Goal: Task Accomplishment & Management: Complete application form

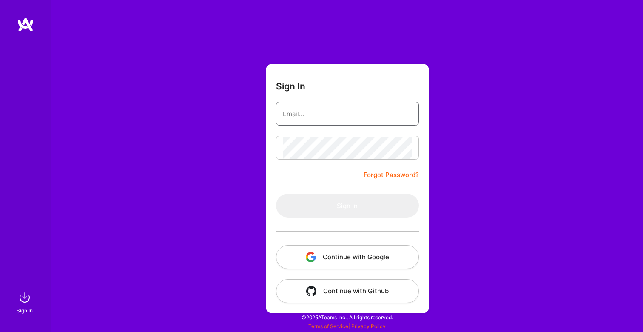
click at [333, 115] on input "email" at bounding box center [347, 114] width 129 height 22
type input "nic@nicbrunson.com"
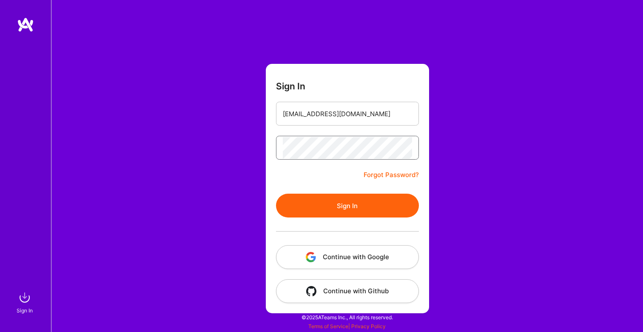
click at [276, 194] on button "Sign In" at bounding box center [347, 206] width 143 height 24
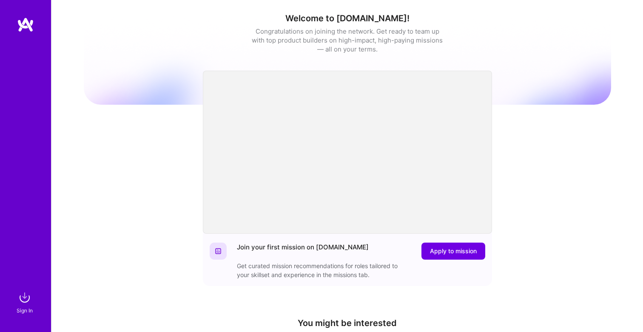
click at [172, 132] on div "Welcome to A.Team! Congratulations on joining the network. Get ready to team up…" at bounding box center [348, 279] width 528 height 547
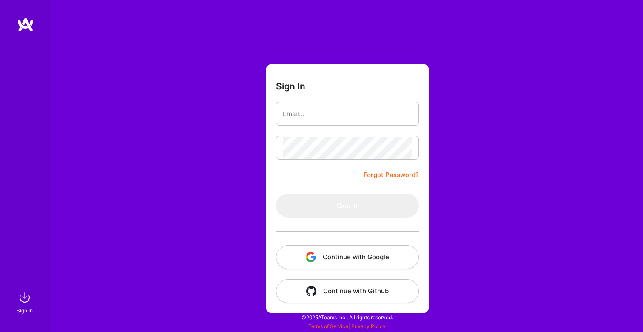
click at [315, 117] on input "email" at bounding box center [347, 114] width 129 height 22
type input "[EMAIL_ADDRESS][DOMAIN_NAME]"
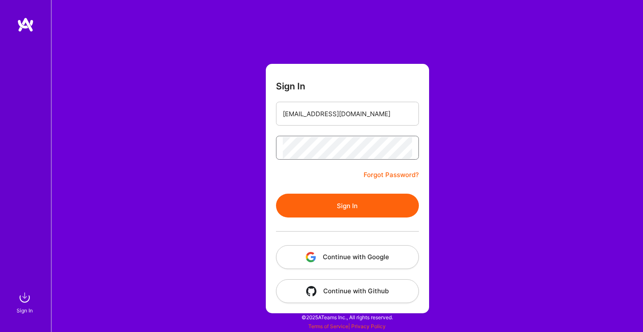
click at [276, 194] on button "Sign In" at bounding box center [347, 206] width 143 height 24
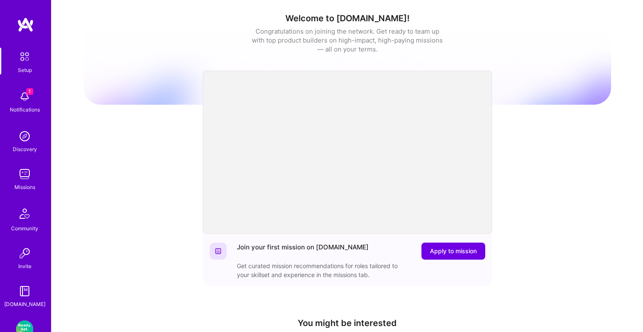
click at [30, 100] on img at bounding box center [24, 96] width 17 height 17
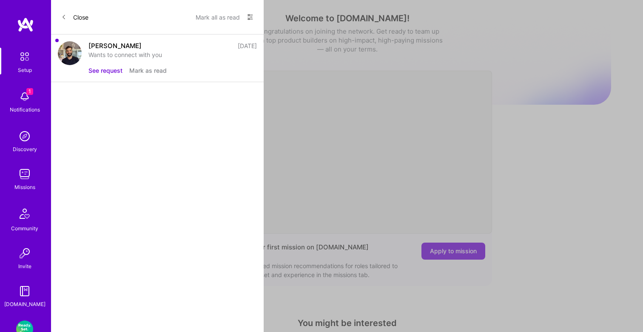
click at [108, 52] on div "Wants to connect with you" at bounding box center [173, 54] width 169 height 9
click at [101, 69] on button "See request" at bounding box center [106, 70] width 34 height 9
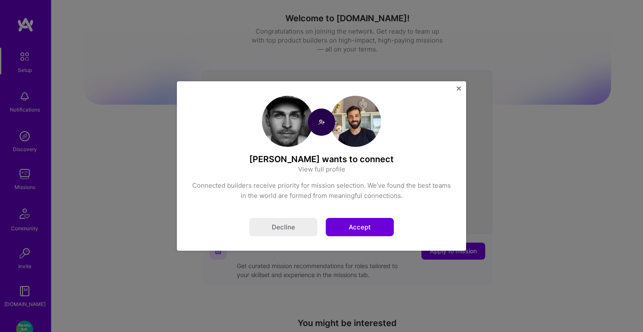
click at [378, 229] on button "Accept" at bounding box center [360, 227] width 68 height 18
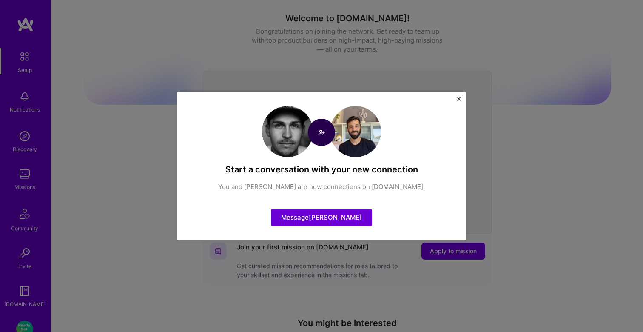
click at [460, 99] on img "Close" at bounding box center [459, 99] width 4 height 4
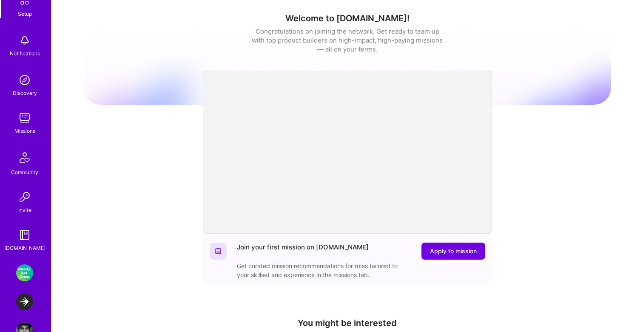
scroll to position [80, 0]
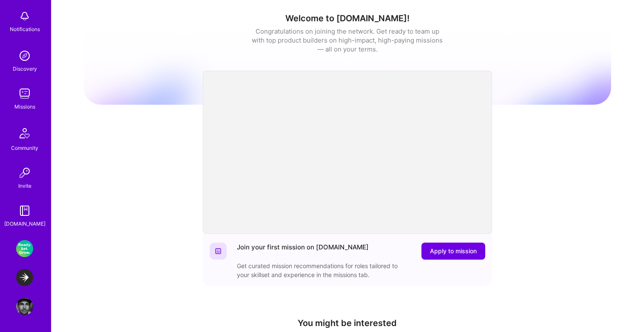
click at [26, 280] on img at bounding box center [24, 277] width 17 height 17
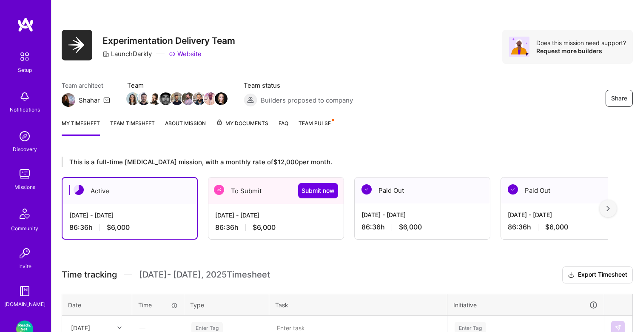
scroll to position [32, 0]
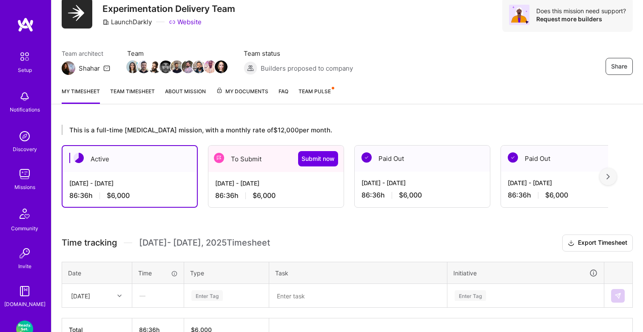
click at [281, 189] on div "Aug 1 - Aug 15, 2025 86:36 h $6,000" at bounding box center [276, 189] width 135 height 35
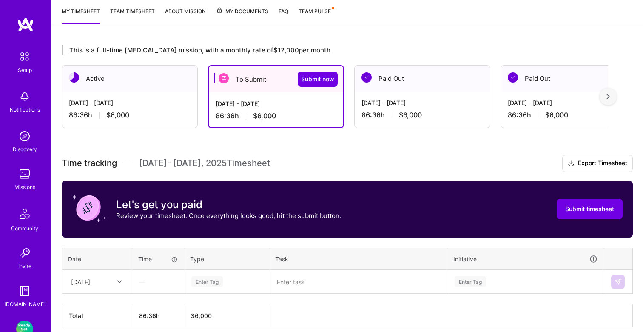
scroll to position [149, 0]
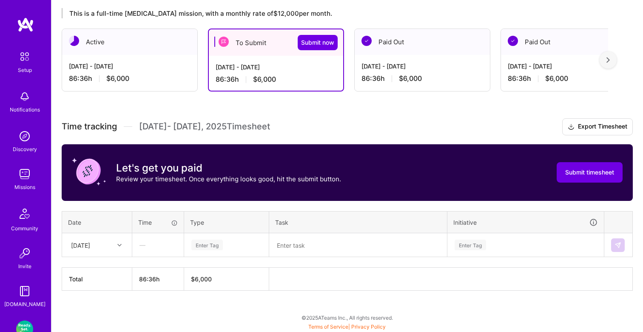
click at [118, 243] on icon at bounding box center [119, 245] width 4 height 4
click at [120, 246] on div at bounding box center [120, 245] width 13 height 11
click at [206, 246] on div "Enter Tag" at bounding box center [207, 244] width 31 height 13
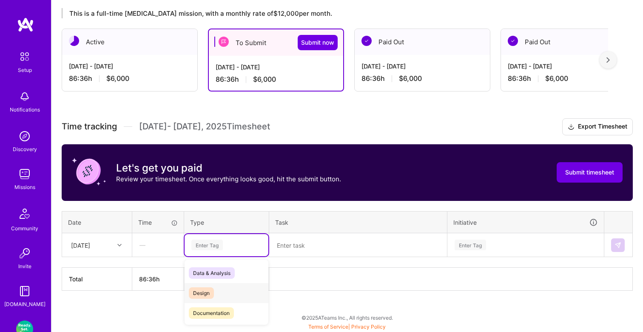
click at [203, 289] on span "Design" at bounding box center [201, 292] width 25 height 11
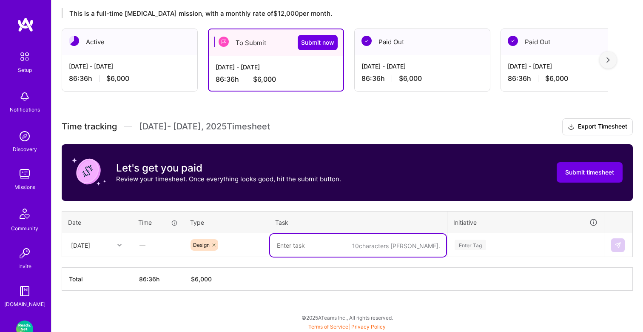
click at [304, 245] on textarea at bounding box center [358, 245] width 176 height 23
click at [413, 62] on div "[DATE] - [DATE]" at bounding box center [423, 66] width 122 height 9
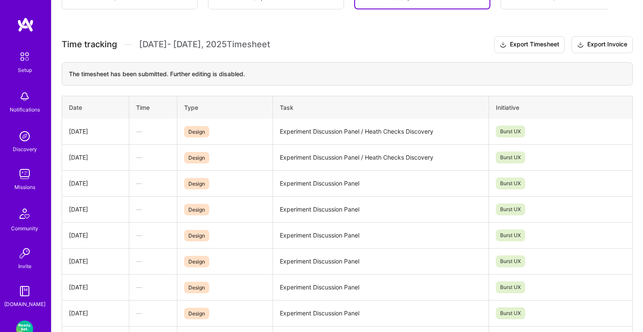
scroll to position [215, 0]
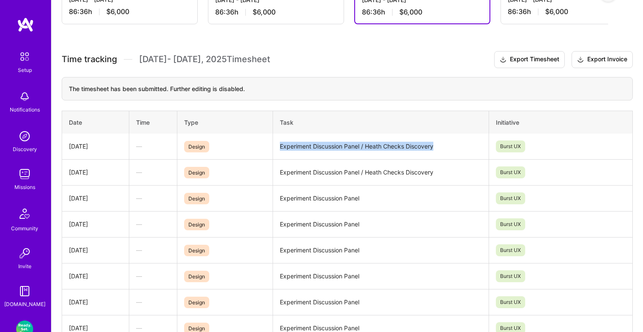
drag, startPoint x: 439, startPoint y: 145, endPoint x: 274, endPoint y: 147, distance: 165.1
click at [274, 147] on td "Experiment Discussion Panel / Heath Checks Discovery" at bounding box center [381, 147] width 216 height 26
copy td "Experiment Discussion Panel / Heath Checks Discovery"
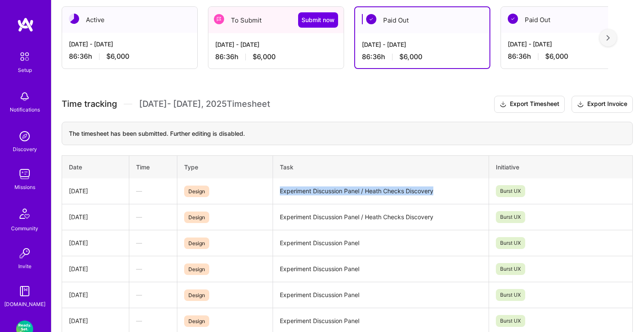
scroll to position [166, 0]
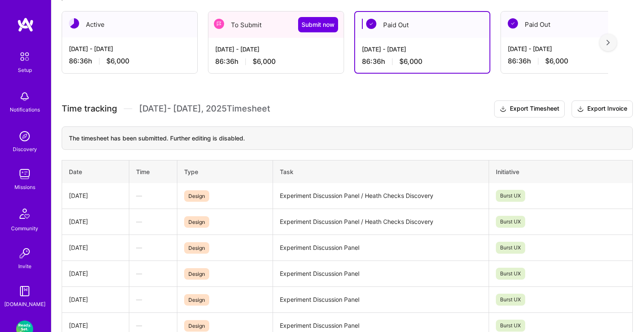
click at [289, 46] on div "[DATE] - [DATE]" at bounding box center [276, 49] width 122 height 9
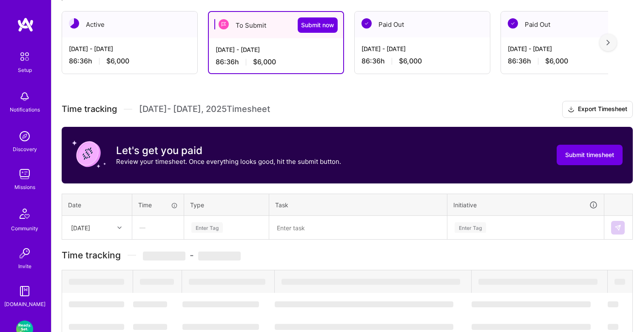
scroll to position [149, 0]
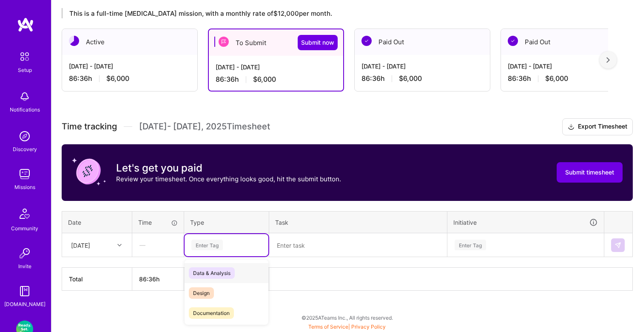
click at [217, 249] on div "Enter Tag" at bounding box center [207, 244] width 31 height 13
click at [203, 292] on span "Design" at bounding box center [201, 292] width 25 height 11
click at [304, 246] on textarea at bounding box center [358, 245] width 176 height 22
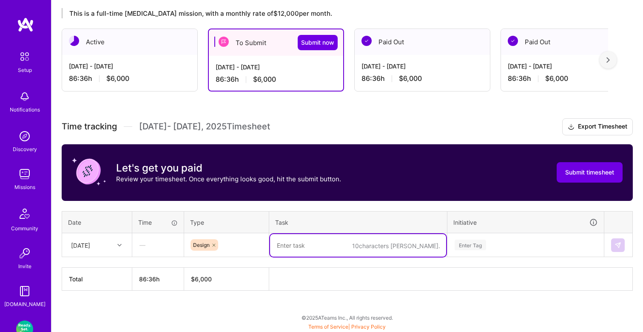
paste textarea "Experiment Discussion Panel / Heath Checks Discovery"
type textarea "Experiment Discussion Panel / Heath Checks Discovery"
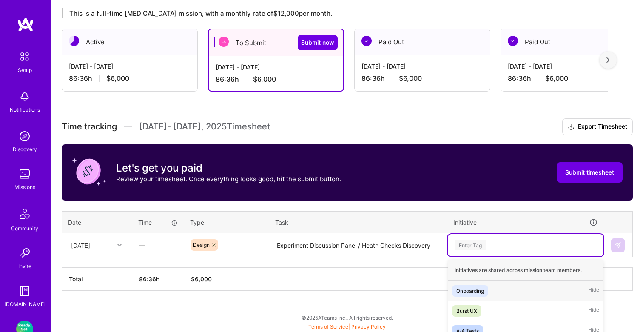
scroll to position [250, 0]
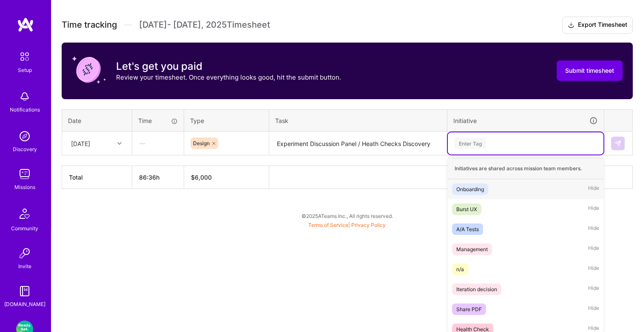
click at [482, 154] on div "option Onboarding focused, 1 of 19. 19 results available. Use Up and Down to ch…" at bounding box center [526, 143] width 156 height 22
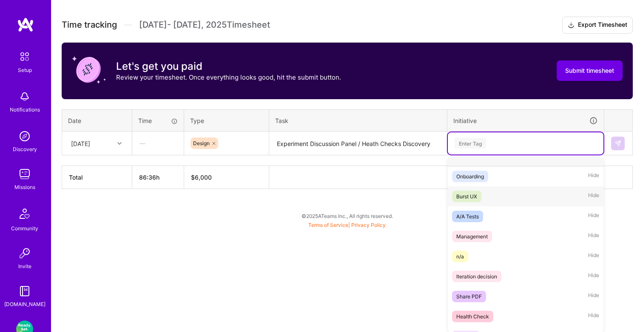
click at [482, 198] on span "Burst UX" at bounding box center [466, 196] width 29 height 11
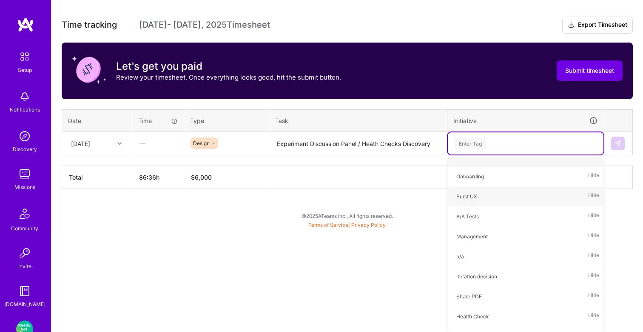
scroll to position [149, 0]
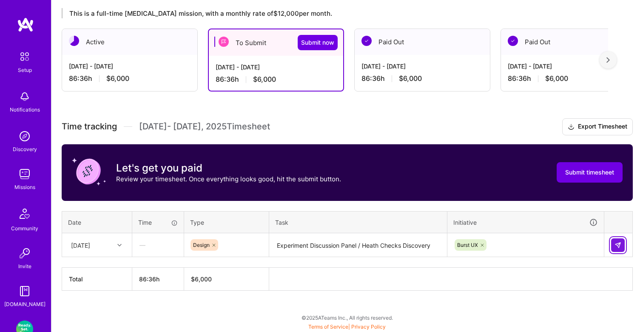
click at [619, 242] on img at bounding box center [618, 245] width 7 height 7
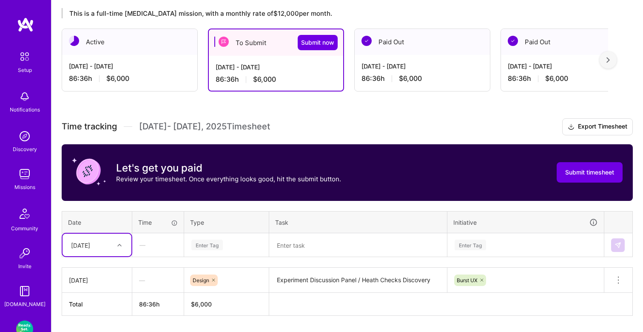
scroll to position [174, 0]
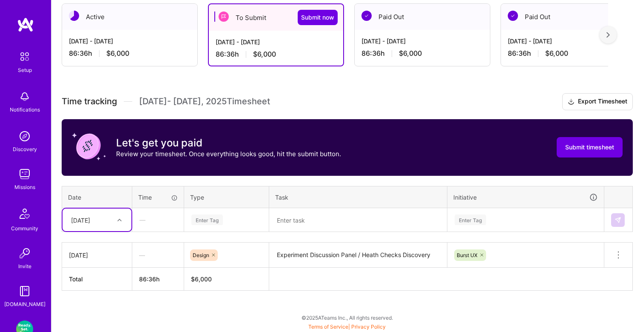
click at [89, 231] on div "Select is focused ,type to refine list, press Down to open the menu, Fri, Aug 1" at bounding box center [97, 220] width 69 height 23
click at [90, 269] on div "Mon, Aug 4" at bounding box center [97, 276] width 69 height 16
click at [205, 224] on div "Enter Tag" at bounding box center [207, 219] width 31 height 13
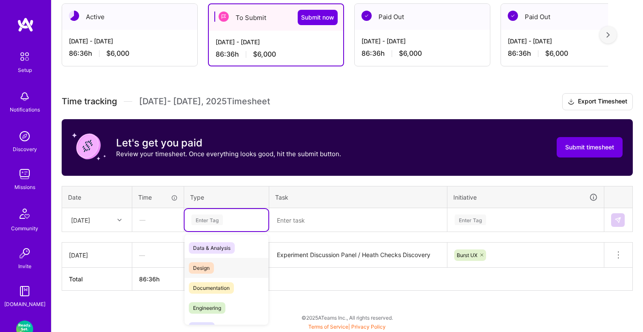
click at [206, 263] on span "Design" at bounding box center [201, 267] width 25 height 11
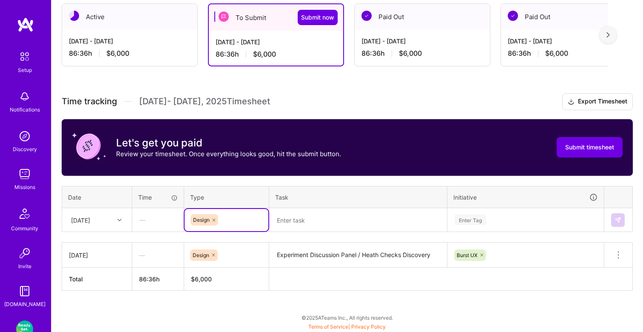
click at [298, 215] on textarea at bounding box center [358, 220] width 176 height 23
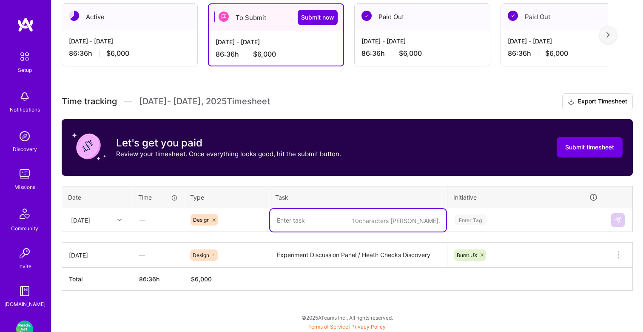
paste textarea "Experiment Discussion Panel / Heath Checks Discovery"
click at [390, 219] on textarea "Experiment Discussion Panel / Heath Checks Discovery" at bounding box center [358, 220] width 176 height 23
click at [415, 221] on textarea "Experiment Discussion Panel / Heath Checks Discovery" at bounding box center [358, 220] width 176 height 23
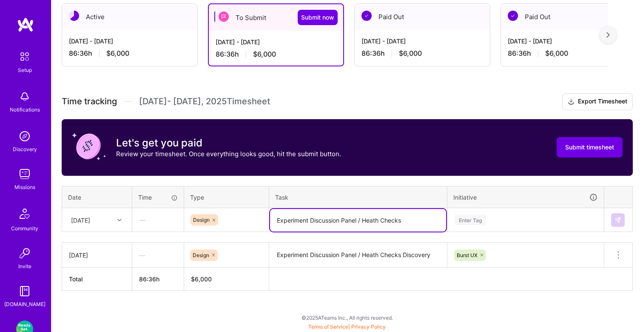
type textarea "Experiment Discussion Panel / Heath Checks"
click at [468, 220] on div "Enter Tag" at bounding box center [526, 220] width 156 height 22
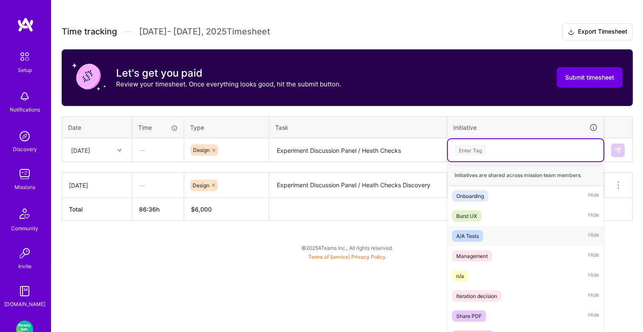
scroll to position [250, 0]
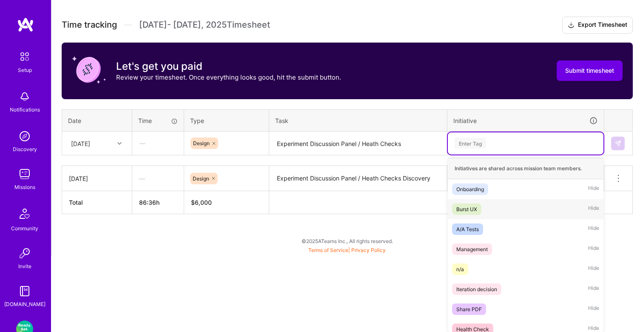
click at [477, 210] on div "Burst UX" at bounding box center [467, 209] width 21 height 9
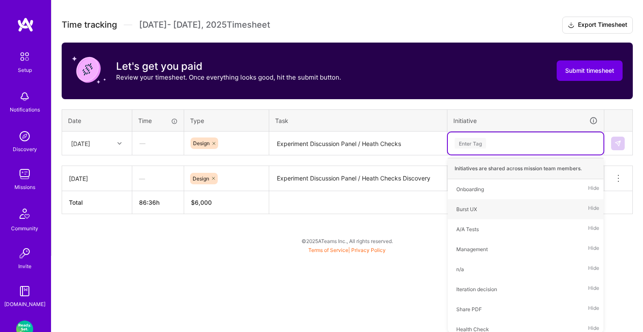
scroll to position [174, 0]
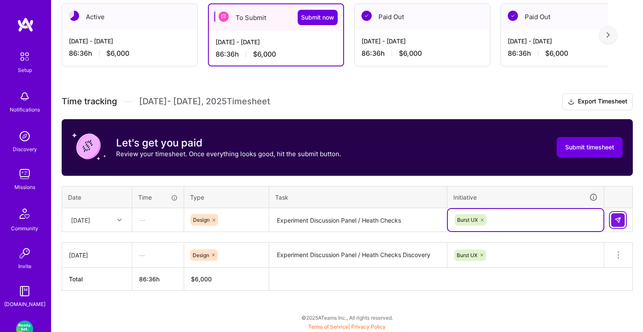
click at [618, 219] on img at bounding box center [618, 220] width 7 height 7
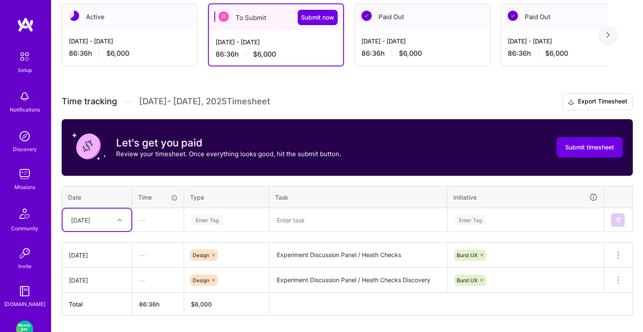
scroll to position [199, 0]
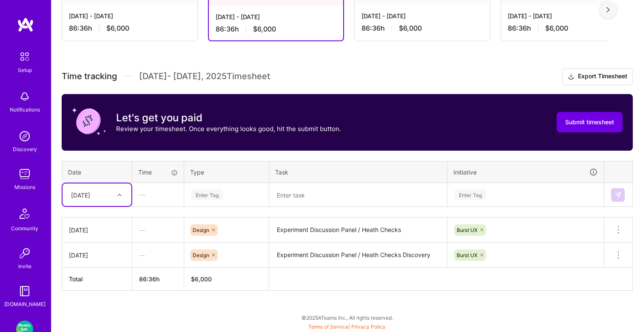
click at [118, 206] on div "option Mon, Aug 4, selected. Select is focused ,type to refine list, press Down…" at bounding box center [97, 194] width 69 height 23
click at [90, 265] on div "Tue, Aug 5" at bounding box center [97, 266] width 69 height 16
click at [215, 198] on div "Enter Tag" at bounding box center [207, 194] width 31 height 13
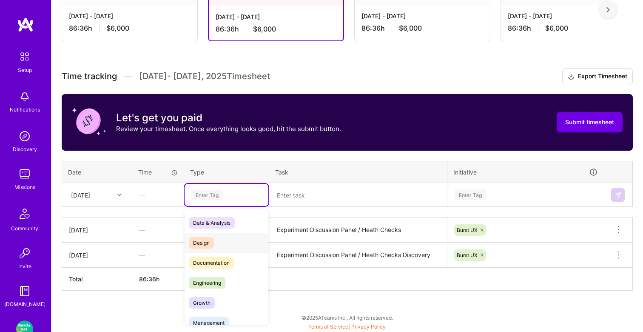
click at [206, 234] on div "Design" at bounding box center [227, 243] width 84 height 20
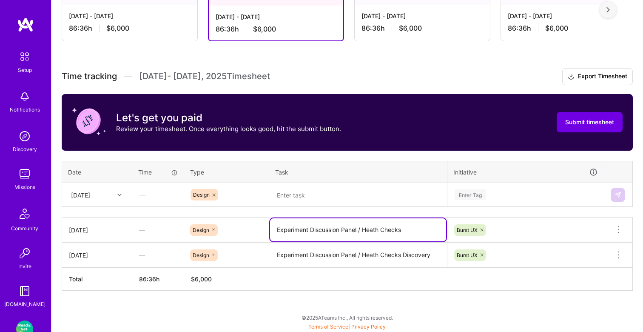
drag, startPoint x: 408, startPoint y: 228, endPoint x: 265, endPoint y: 230, distance: 142.6
click at [265, 230] on tr "Mon, Aug 4 — Design Experiment Discussion Panel / Heath Checks Burst UX Delete …" at bounding box center [347, 229] width 571 height 25
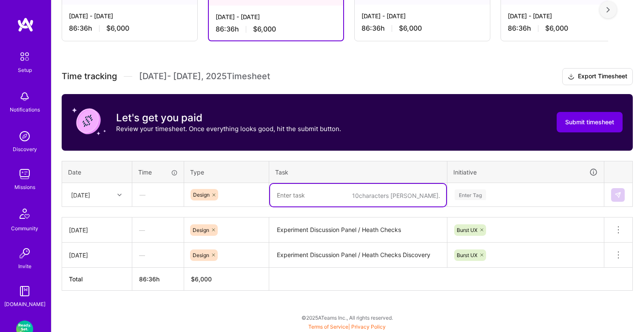
click at [318, 191] on textarea at bounding box center [358, 195] width 176 height 23
paste textarea "Experiment Discussion Panel / Heath Checks"
type textarea "Experiment Discussion Panel / Heath Checks"
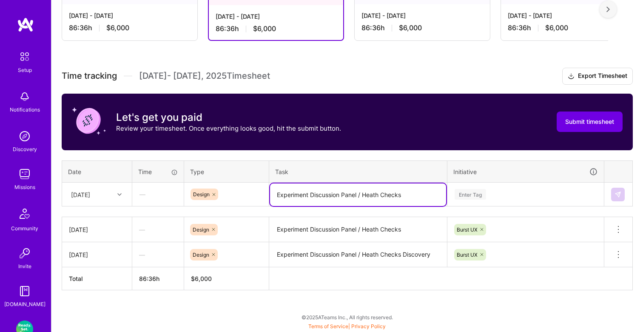
click at [473, 194] on div "Enter Tag" at bounding box center [526, 194] width 156 height 22
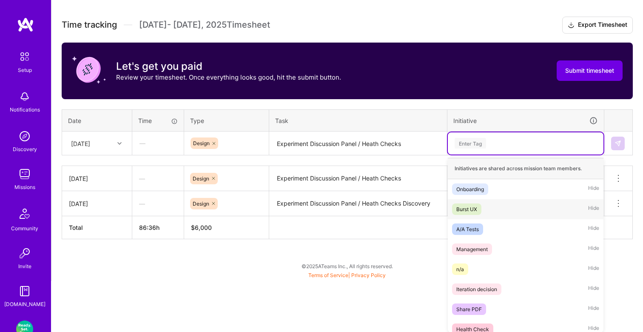
click at [475, 212] on div "Burst UX" at bounding box center [467, 209] width 21 height 9
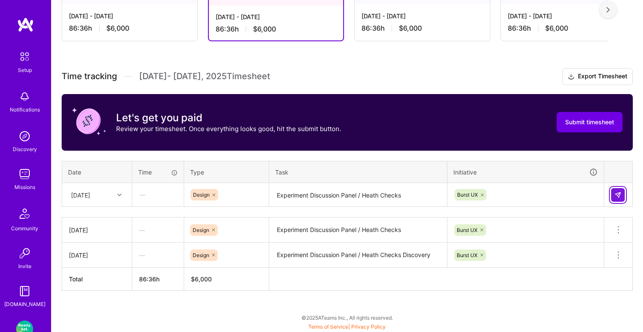
click at [618, 192] on img at bounding box center [618, 195] width 7 height 7
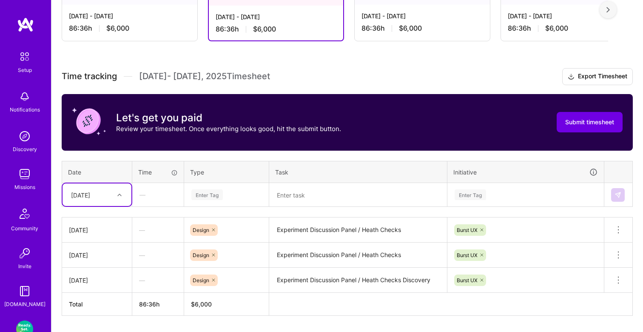
scroll to position [207, 0]
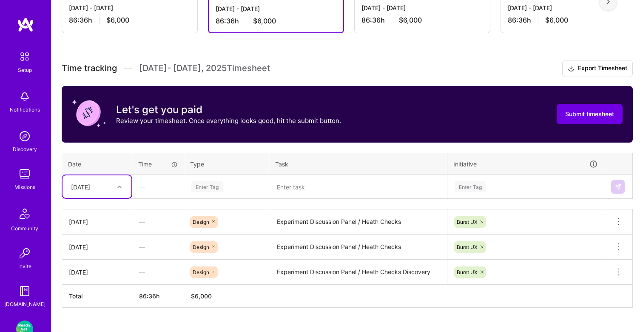
click at [107, 196] on div "Tue, Aug 5" at bounding box center [97, 186] width 69 height 23
click at [86, 269] on div "Wed, Aug 6" at bounding box center [97, 274] width 69 height 16
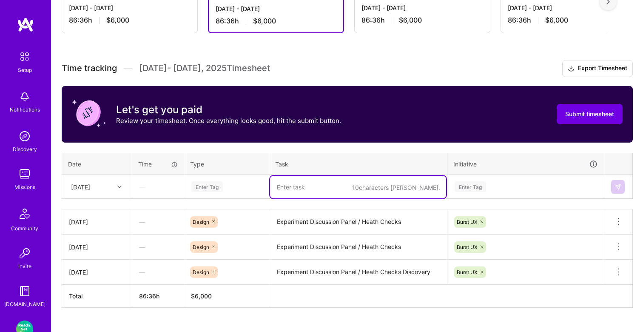
click at [297, 186] on textarea at bounding box center [358, 187] width 176 height 23
paste textarea "Experiment Discussion Panel / Heath Checks"
type textarea "Experiment Discussion Panel / Heath Checks"
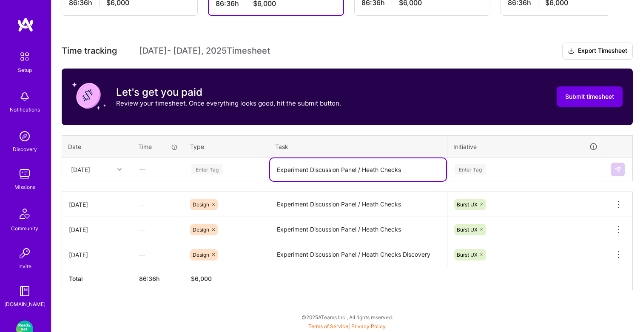
click at [492, 180] on div "Enter Tag" at bounding box center [526, 169] width 156 height 22
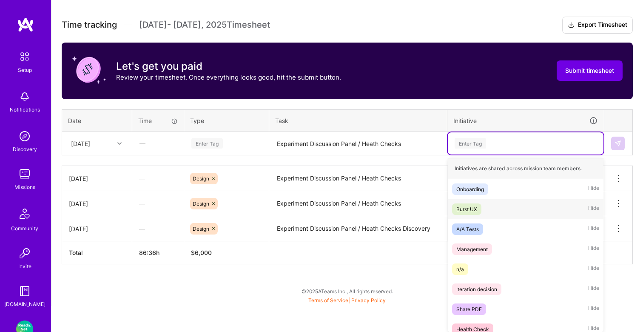
click at [483, 213] on div "Burst UX Hide" at bounding box center [526, 209] width 156 height 20
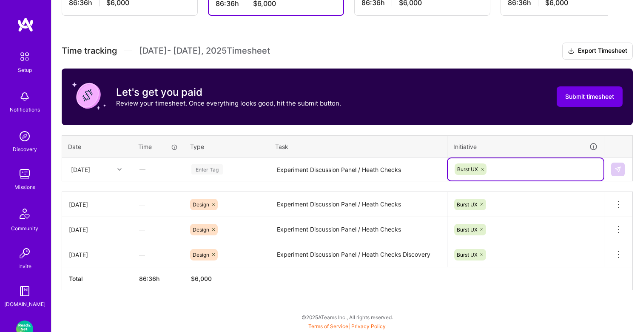
scroll to position [224, 0]
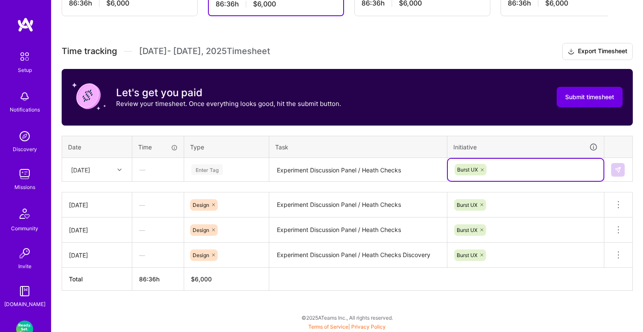
click at [215, 178] on div "Enter Tag" at bounding box center [227, 170] width 84 height 22
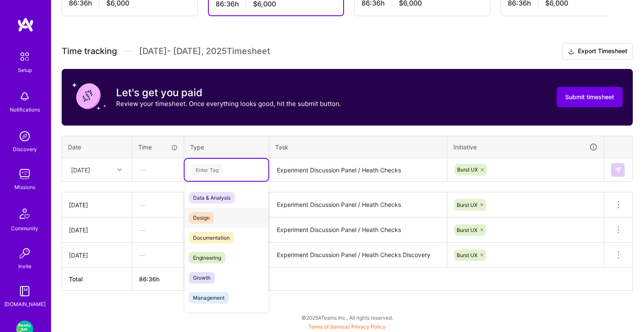
click at [203, 214] on span "Design" at bounding box center [201, 217] width 25 height 11
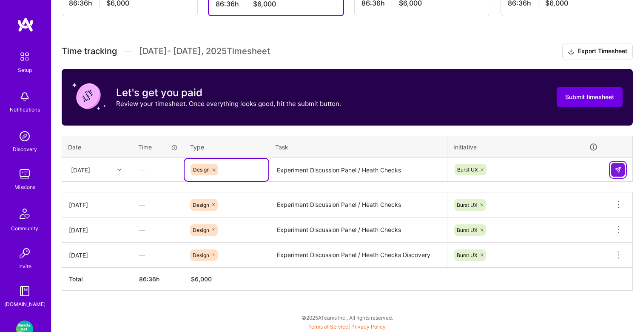
click at [618, 169] on img at bounding box center [618, 169] width 7 height 7
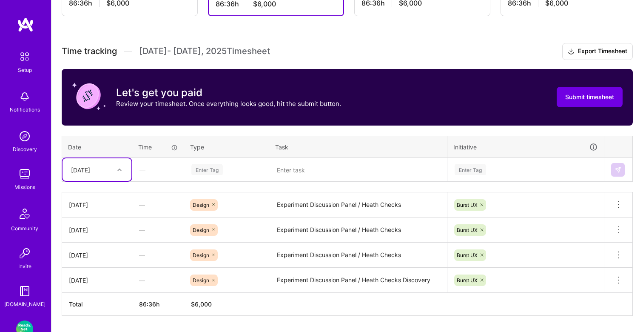
click at [216, 168] on div "Enter Tag" at bounding box center [207, 169] width 31 height 13
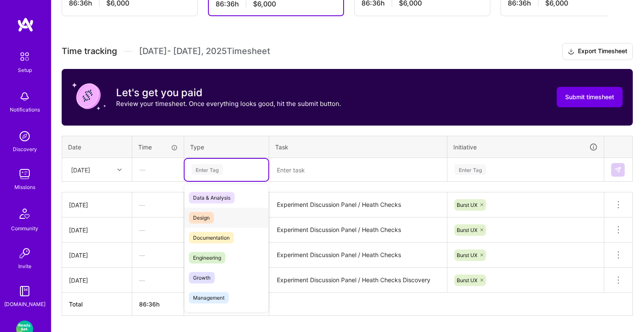
click at [208, 214] on span "Design" at bounding box center [201, 217] width 25 height 11
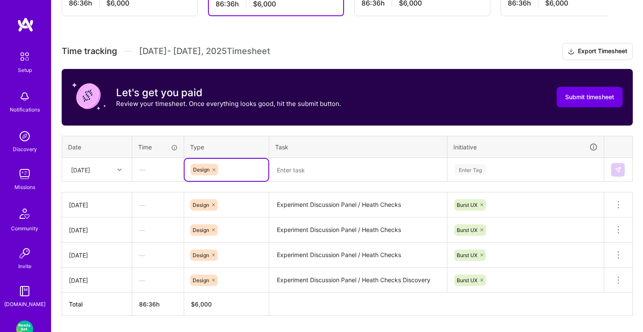
click at [90, 173] on div "Wed, Aug 6" at bounding box center [80, 169] width 19 height 9
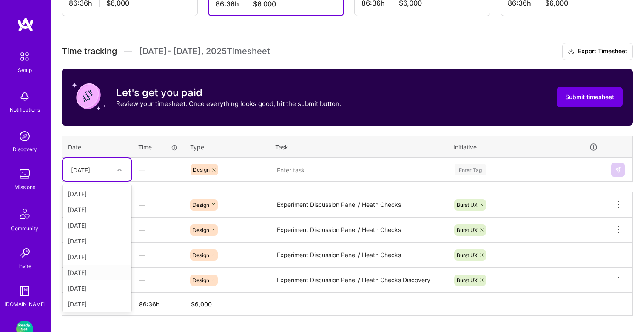
click at [84, 277] on div "Thu, Aug 7" at bounding box center [97, 273] width 69 height 16
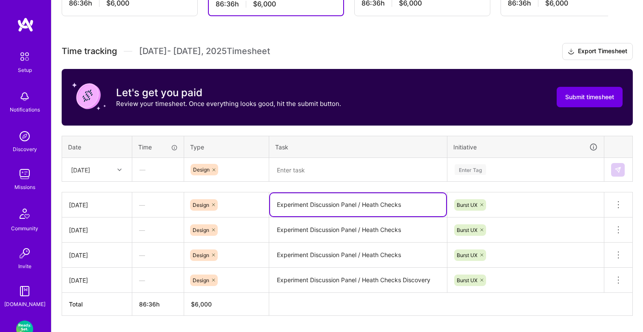
drag, startPoint x: 361, startPoint y: 204, endPoint x: 415, endPoint y: 206, distance: 54.1
click at [415, 206] on textarea "Experiment Discussion Panel / Heath Checks" at bounding box center [358, 204] width 176 height 23
click at [318, 165] on textarea at bounding box center [358, 170] width 176 height 23
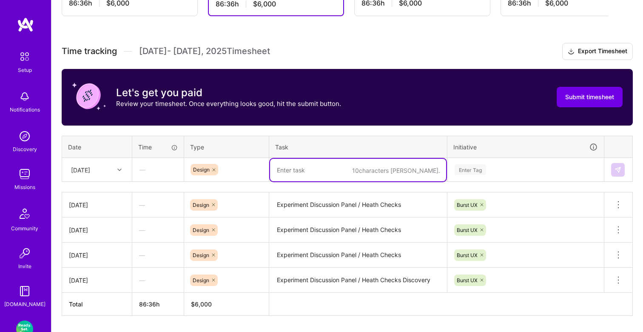
paste textarea "Heath Checks"
type textarea "Heath Checks"
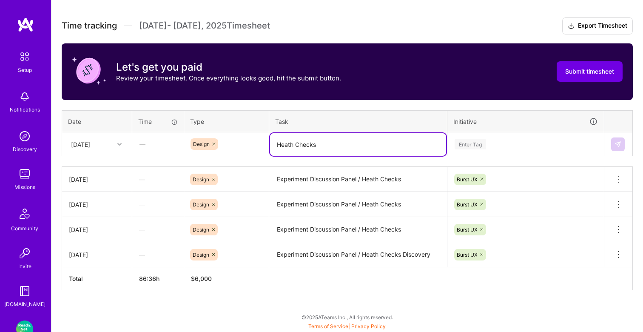
click at [478, 155] on div "Enter Tag" at bounding box center [526, 144] width 156 height 22
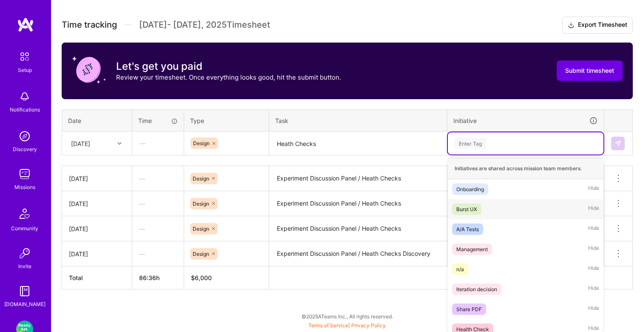
click at [466, 205] on div "Burst UX" at bounding box center [467, 209] width 21 height 9
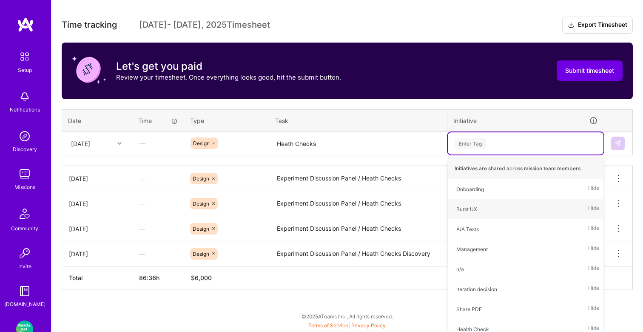
scroll to position [249, 0]
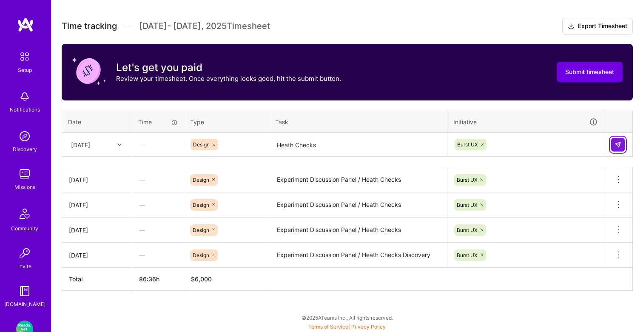
click at [616, 140] on button at bounding box center [619, 145] width 14 height 14
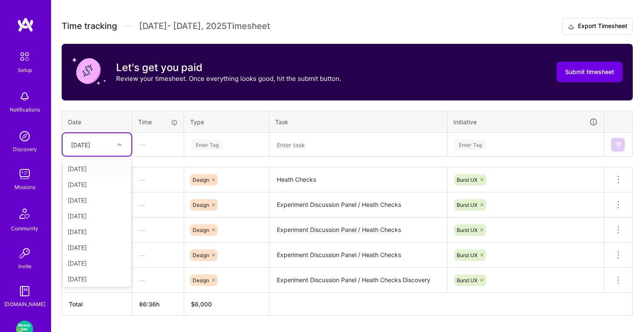
click at [115, 140] on div at bounding box center [120, 144] width 13 height 11
click at [87, 242] on div "Fri, Aug 8" at bounding box center [97, 245] width 69 height 16
click at [156, 146] on div "—" at bounding box center [158, 144] width 51 height 23
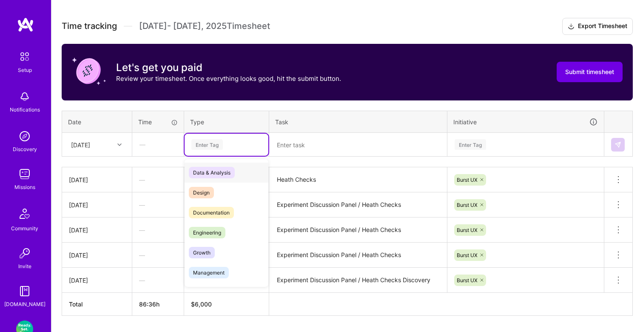
click at [220, 146] on div "Enter Tag" at bounding box center [207, 144] width 31 height 13
click at [202, 192] on span "Design" at bounding box center [201, 192] width 25 height 11
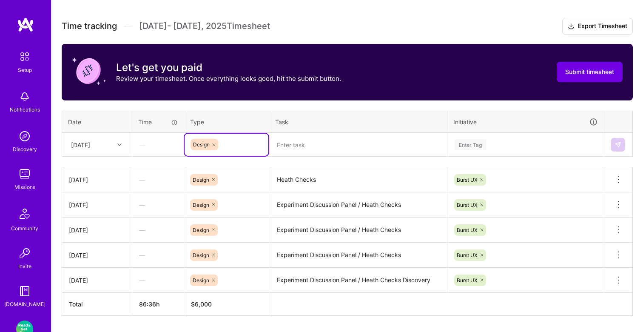
click at [317, 142] on textarea at bounding box center [358, 145] width 176 height 23
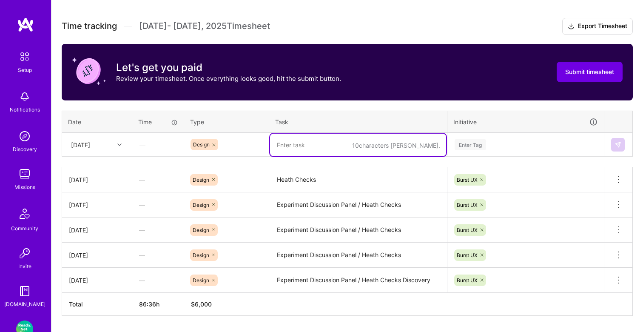
paste textarea "Heath Checks"
type textarea "Heath Checks"
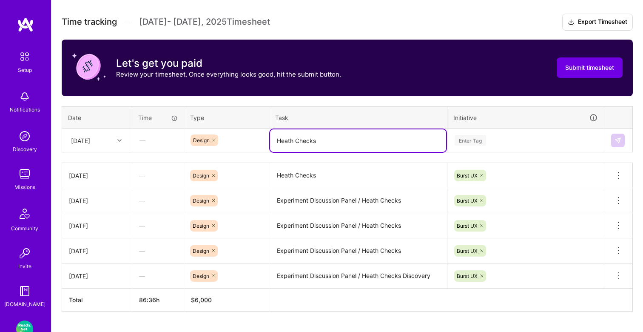
click at [467, 144] on div "Enter Tag" at bounding box center [470, 140] width 31 height 13
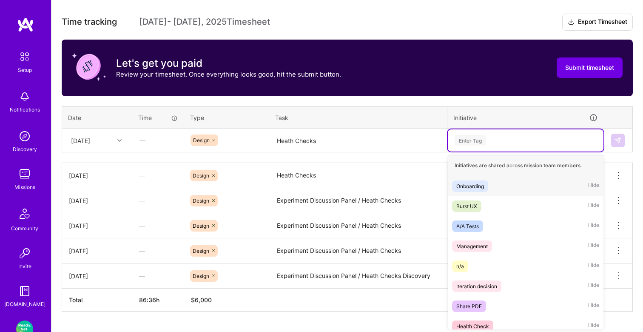
scroll to position [254, 0]
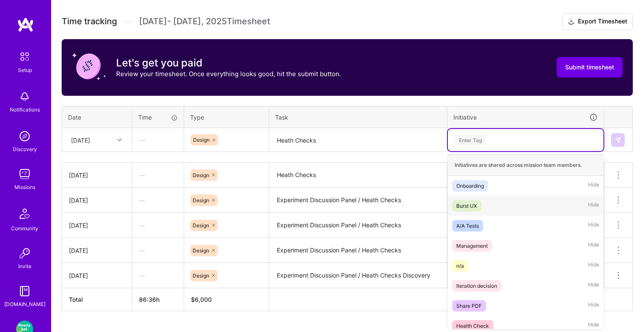
click at [473, 209] on span "Burst UX" at bounding box center [466, 205] width 29 height 11
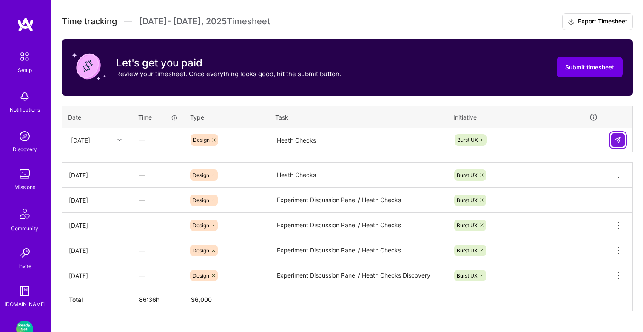
click at [614, 138] on button at bounding box center [619, 140] width 14 height 14
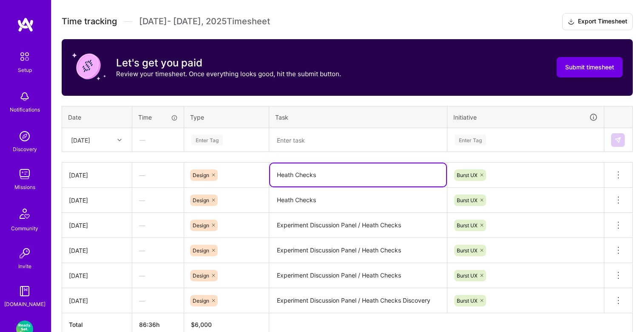
click at [278, 172] on textarea "Heath Checks" at bounding box center [358, 174] width 176 height 23
type textarea "Heath Checks"
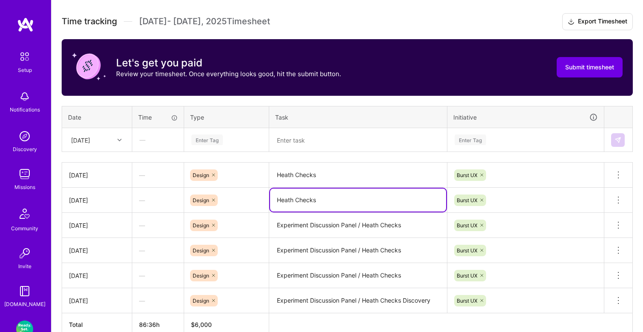
click at [280, 202] on textarea "Heath Checks" at bounding box center [358, 200] width 176 height 23
type textarea "Heath Checks"
click at [103, 138] on div "Fri, Aug 8" at bounding box center [90, 140] width 47 height 14
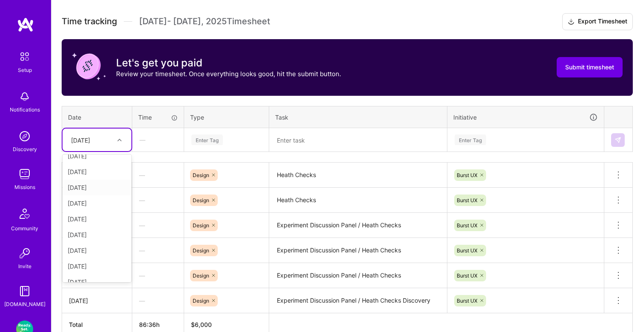
scroll to position [68, 0]
click at [94, 233] on div "Mon, Aug 11" at bounding box center [97, 238] width 69 height 16
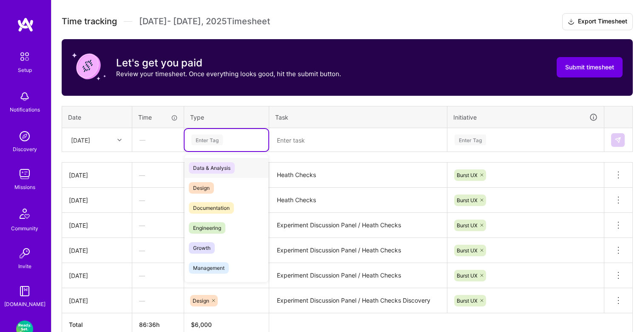
click at [212, 137] on div "Enter Tag" at bounding box center [207, 139] width 31 height 13
click at [203, 186] on span "Design" at bounding box center [201, 187] width 25 height 11
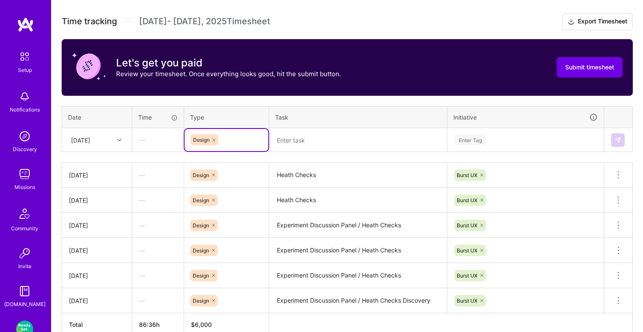
click at [306, 143] on textarea at bounding box center [358, 140] width 176 height 23
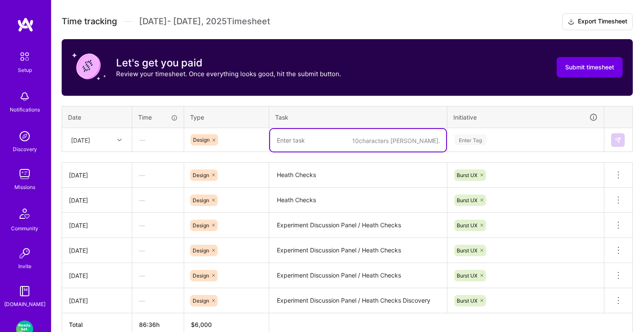
paste textarea "Heath Checks"
type textarea "Heath Checks"
click at [463, 142] on div "Enter Tag" at bounding box center [470, 139] width 31 height 13
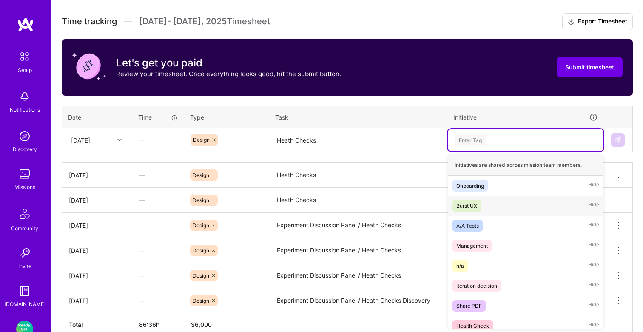
click at [469, 202] on div "Burst UX" at bounding box center [467, 205] width 21 height 9
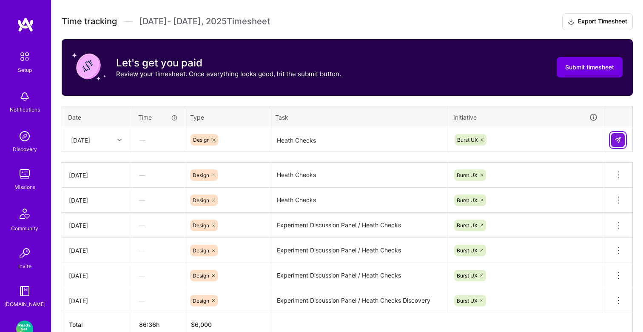
click at [614, 136] on button at bounding box center [619, 140] width 14 height 14
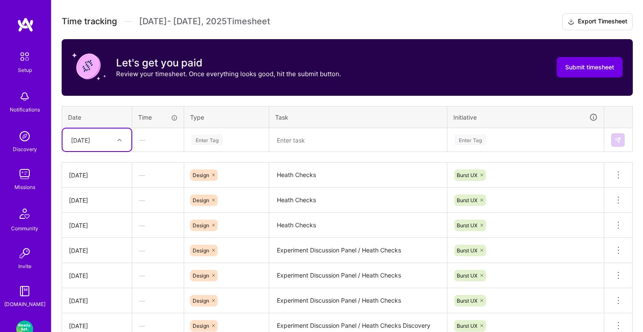
click at [280, 176] on textarea "Heath Checks" at bounding box center [358, 174] width 176 height 23
click at [490, 151] on td "Enter Tag" at bounding box center [526, 140] width 157 height 24
click at [116, 137] on div at bounding box center [120, 139] width 13 height 11
click at [90, 226] on div "Tue, Aug 12" at bounding box center [97, 225] width 69 height 16
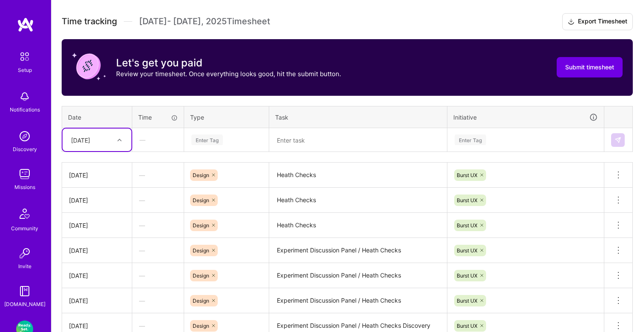
click at [211, 137] on div "Enter Tag" at bounding box center [207, 139] width 31 height 13
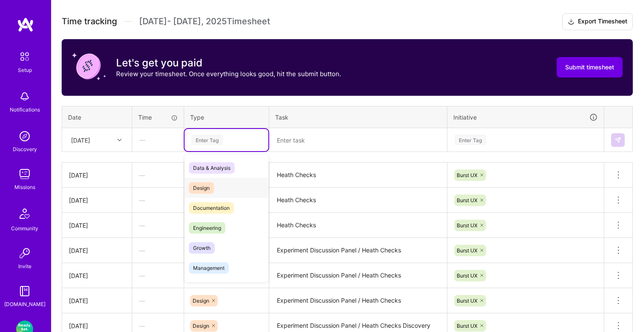
click at [202, 184] on span "Design" at bounding box center [201, 187] width 25 height 11
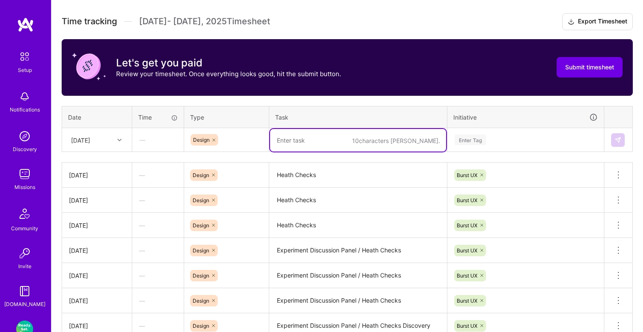
click at [300, 134] on textarea at bounding box center [358, 140] width 176 height 23
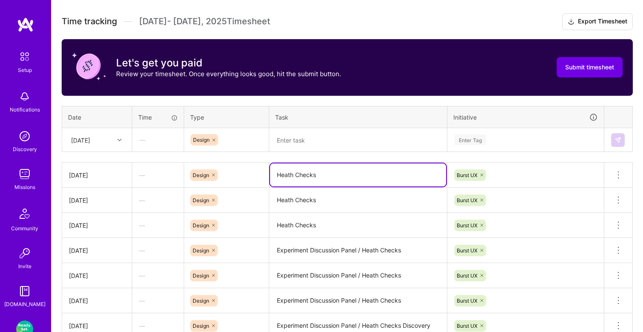
click at [323, 175] on textarea "Heath Checks" at bounding box center [358, 174] width 176 height 23
type textarea "Heath Checks / Experiment Variation Images Discovery"
click at [115, 141] on div at bounding box center [120, 139] width 13 height 11
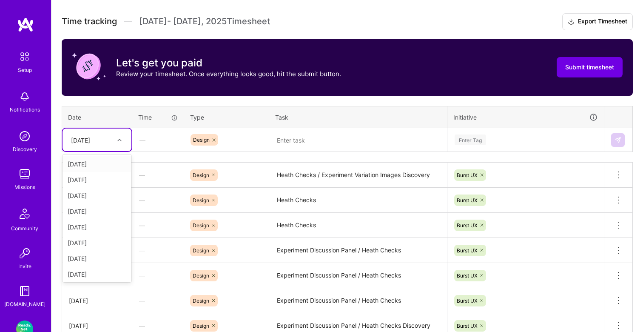
type input "a"
click at [89, 248] on div "Wed, Aug 6" at bounding box center [97, 243] width 69 height 16
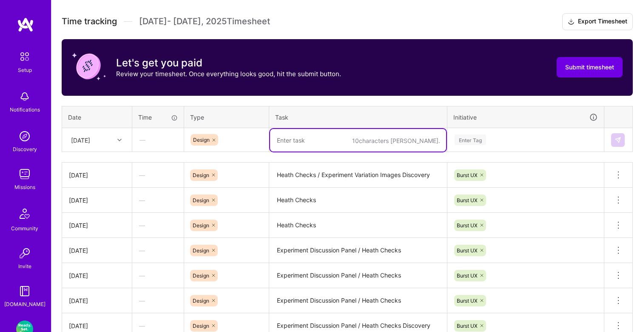
click at [297, 140] on textarea at bounding box center [358, 140] width 176 height 23
paste textarea "Heath Checks / Experiment Variation Images Discovery"
type textarea "Heath Checks / Experiment Variation Images Discovery"
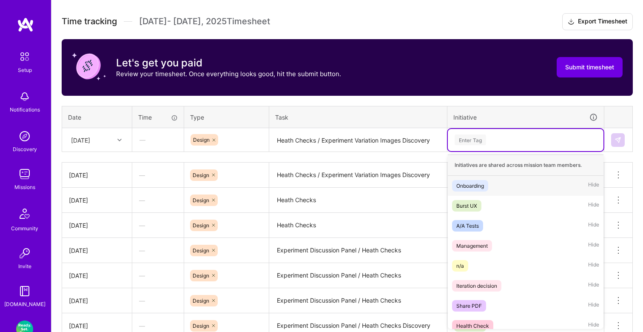
click at [472, 140] on div "Enter Tag" at bounding box center [470, 139] width 31 height 13
click at [470, 203] on div "Burst UX" at bounding box center [467, 205] width 21 height 9
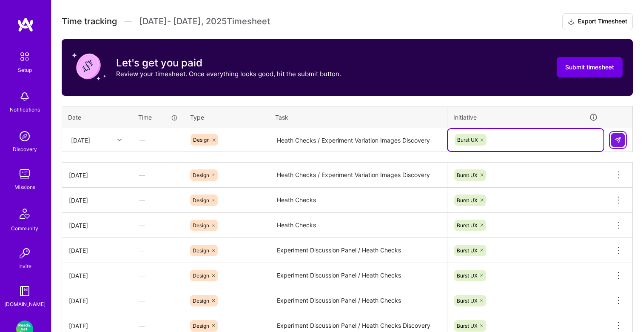
click at [617, 138] on img at bounding box center [618, 140] width 7 height 7
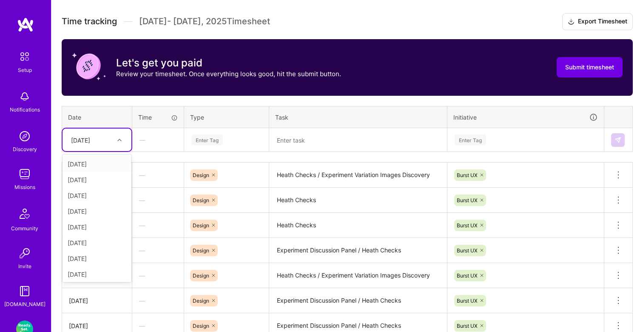
click at [90, 142] on div "Wed, Aug 6" at bounding box center [80, 139] width 19 height 9
click at [84, 253] on div "Thu, Aug 14" at bounding box center [97, 257] width 69 height 16
click at [207, 140] on div "Enter Tag" at bounding box center [207, 139] width 31 height 13
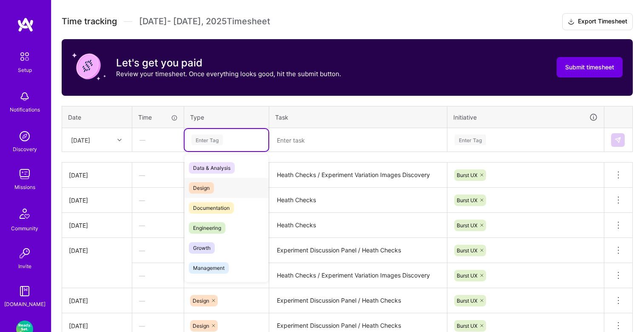
click at [206, 186] on span "Design" at bounding box center [201, 187] width 25 height 11
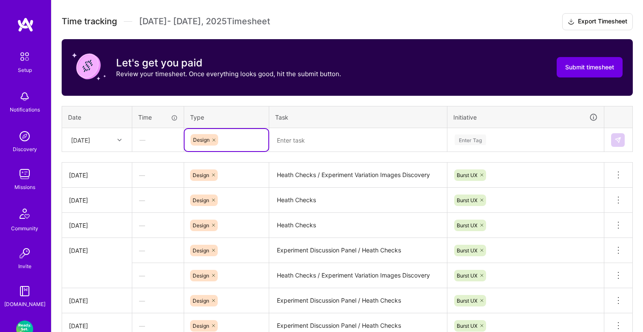
click at [315, 137] on textarea at bounding box center [358, 140] width 176 height 23
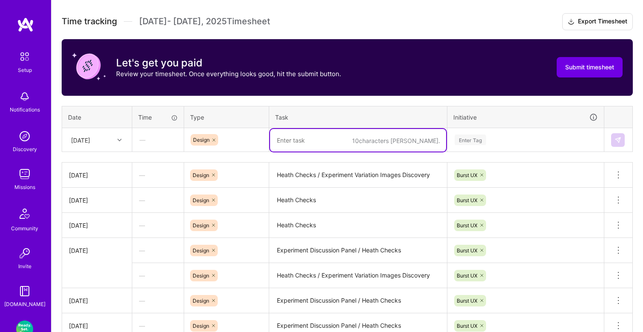
paste textarea "Heath Checks / Experiment Variation Images Discovery"
click at [417, 136] on textarea "Heath Checks / Experiment Variation Images Discovery" at bounding box center [358, 140] width 176 height 23
type textarea "Heath Checks / Experiment Variation Images"
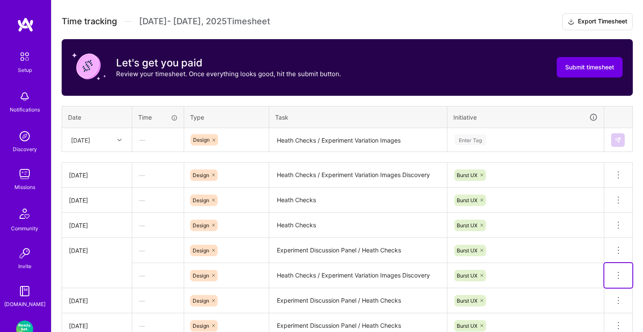
click at [617, 277] on icon at bounding box center [619, 275] width 10 height 10
click at [601, 289] on button "Delete row" at bounding box center [598, 290] width 44 height 21
click at [484, 143] on div "Enter Tag" at bounding box center [470, 139] width 31 height 13
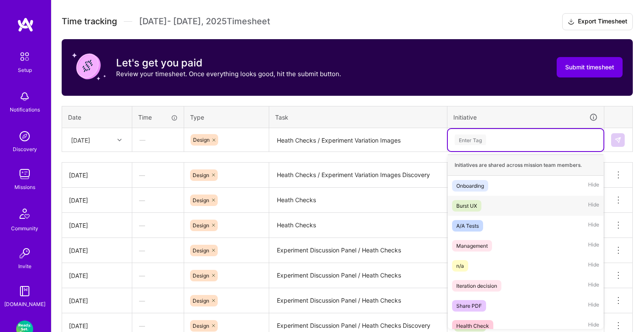
click at [472, 202] on div "Burst UX" at bounding box center [467, 205] width 21 height 9
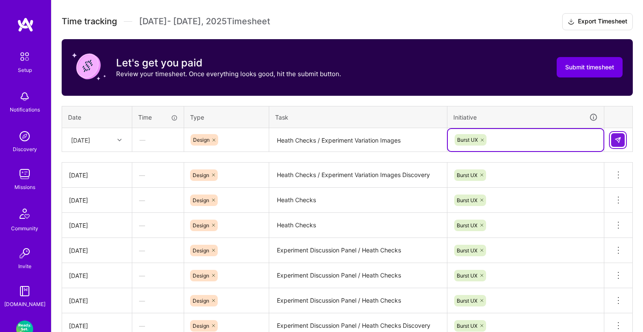
click at [617, 142] on img at bounding box center [618, 140] width 7 height 7
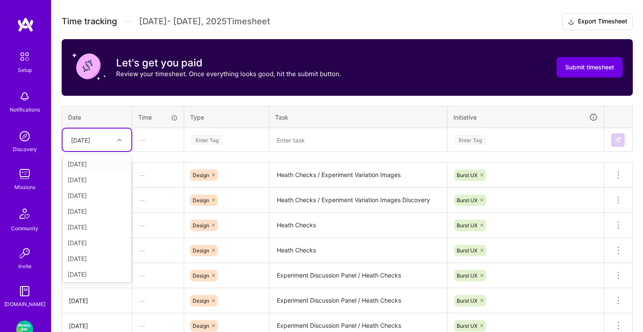
click at [116, 142] on div at bounding box center [120, 139] width 13 height 11
click at [83, 256] on div "Wed, Aug 13" at bounding box center [97, 257] width 69 height 16
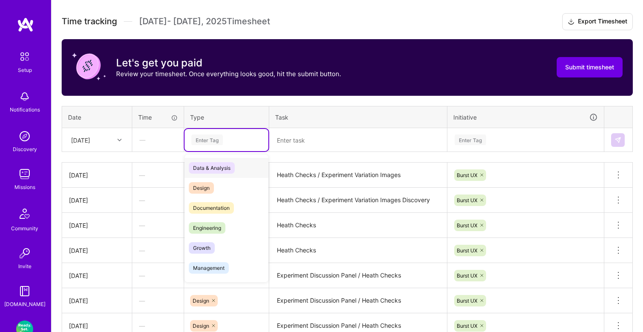
click at [211, 138] on div "Enter Tag" at bounding box center [207, 139] width 31 height 13
click at [200, 184] on span "Design" at bounding box center [201, 187] width 25 height 11
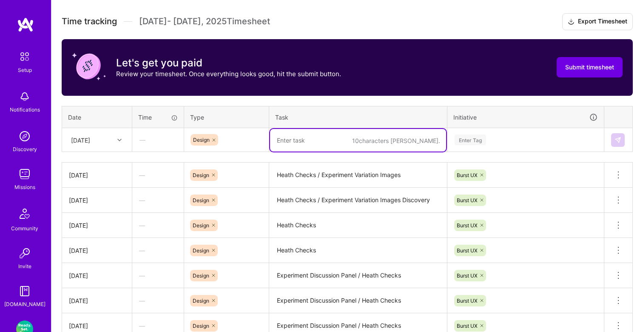
click at [309, 140] on textarea at bounding box center [358, 140] width 176 height 23
paste textarea "Heath Checks / Experiment Variation Images Discovery"
type textarea "Heath Checks / Experiment Variation Images"
click at [471, 138] on div "Enter Tag" at bounding box center [470, 139] width 31 height 13
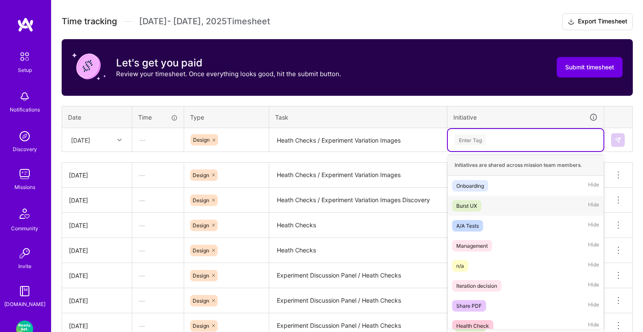
click at [471, 205] on div "Burst UX" at bounding box center [467, 205] width 21 height 9
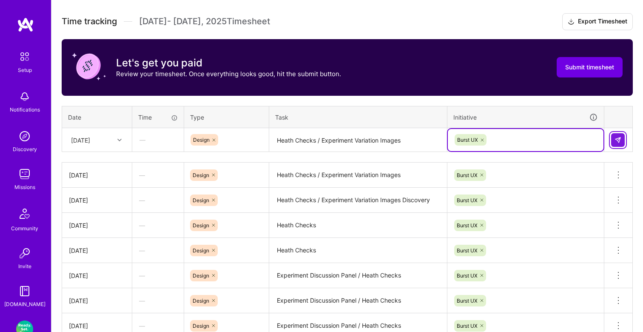
click at [618, 139] on img at bounding box center [618, 140] width 7 height 7
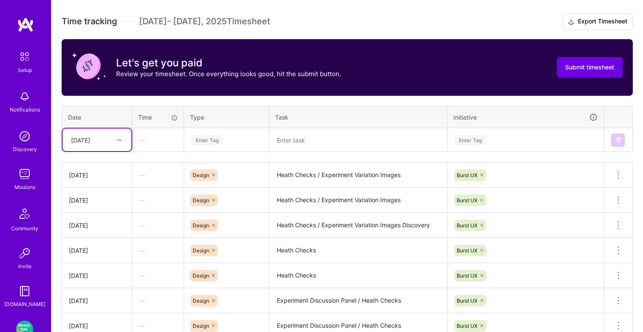
click at [117, 137] on div at bounding box center [120, 139] width 13 height 11
click at [87, 254] on div "Thu, Aug 14" at bounding box center [97, 257] width 69 height 16
click at [111, 144] on div "Thu, Aug 14" at bounding box center [90, 140] width 47 height 14
click at [91, 273] on div "Fri, Aug 15" at bounding box center [97, 273] width 69 height 16
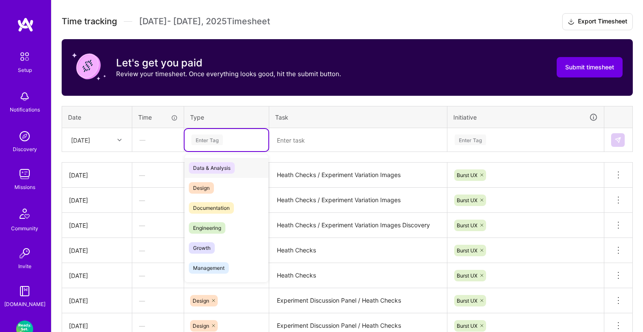
click at [215, 138] on div "Enter Tag" at bounding box center [207, 139] width 31 height 13
click at [205, 190] on span "Design" at bounding box center [201, 187] width 25 height 11
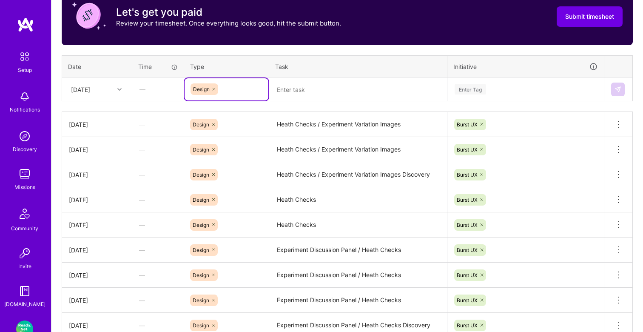
scroll to position [303, 0]
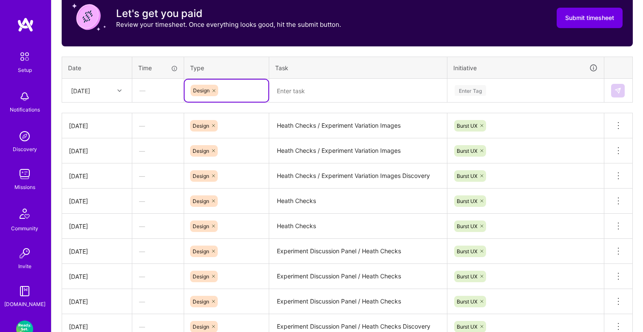
click at [320, 126] on textarea "Heath Checks / Experiment Variation Images" at bounding box center [358, 125] width 176 height 23
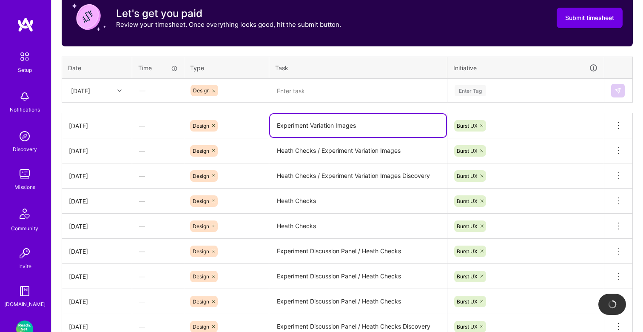
type textarea "Experiment Variation Images"
click at [322, 151] on textarea "Heath Checks / Experiment Variation Images" at bounding box center [358, 150] width 176 height 23
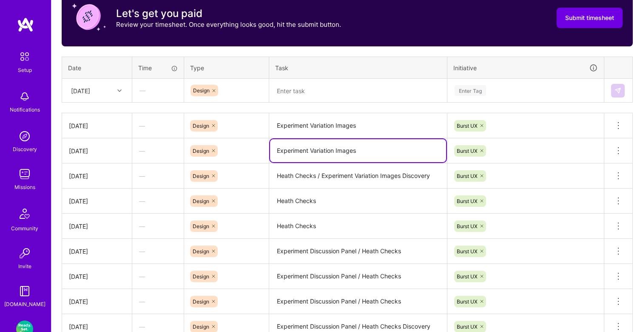
type textarea "Experiment Variation Images"
drag, startPoint x: 373, startPoint y: 129, endPoint x: 252, endPoint y: 125, distance: 121.8
click at [252, 125] on tr "Thu, Aug 14 — Design Experiment Variation Images Burst UX Delete row" at bounding box center [347, 125] width 571 height 25
click at [289, 89] on textarea at bounding box center [358, 91] width 176 height 23
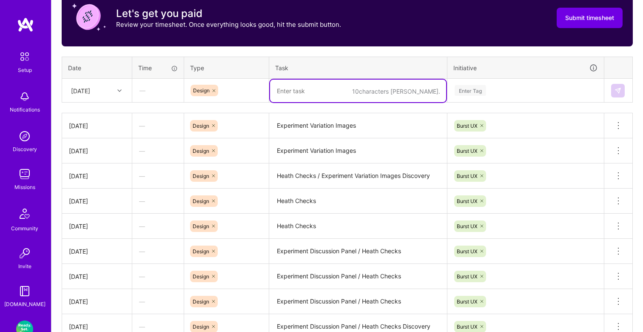
paste textarea "Experiment Variation Images"
type textarea "Experiment Variation Images"
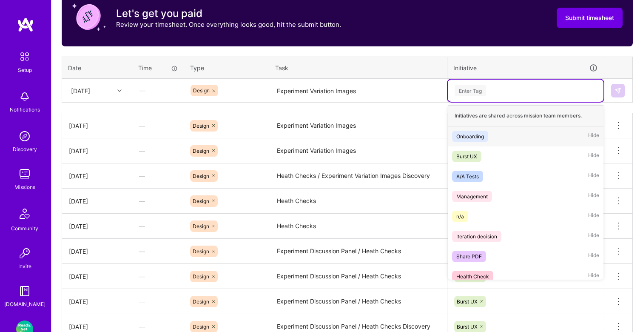
click at [474, 87] on div "Enter Tag" at bounding box center [470, 90] width 31 height 13
click at [471, 154] on div "Burst UX" at bounding box center [467, 156] width 21 height 9
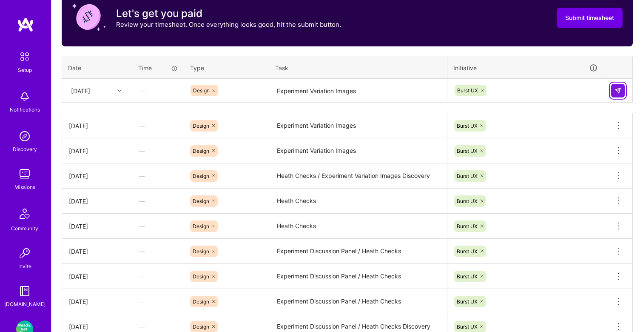
click at [618, 91] on img at bounding box center [618, 90] width 7 height 7
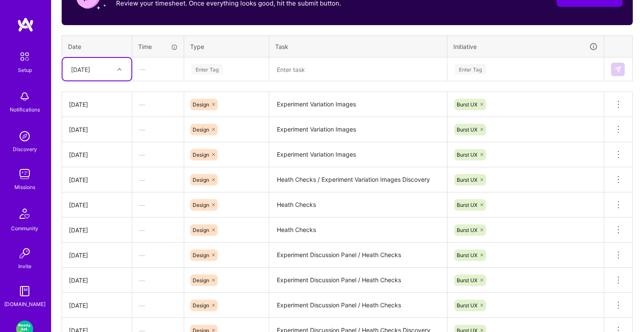
scroll to position [264, 0]
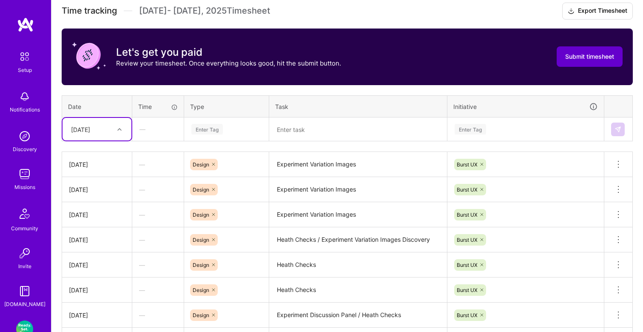
click at [581, 55] on span "Submit timesheet" at bounding box center [590, 56] width 49 height 9
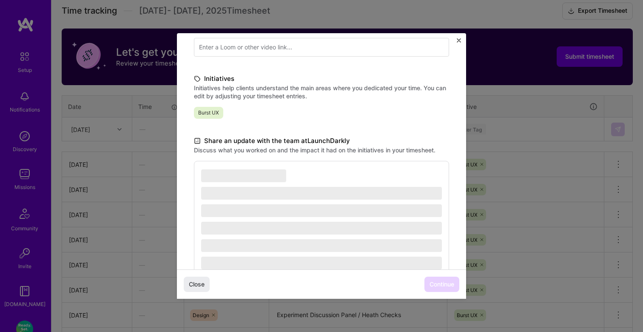
scroll to position [187, 0]
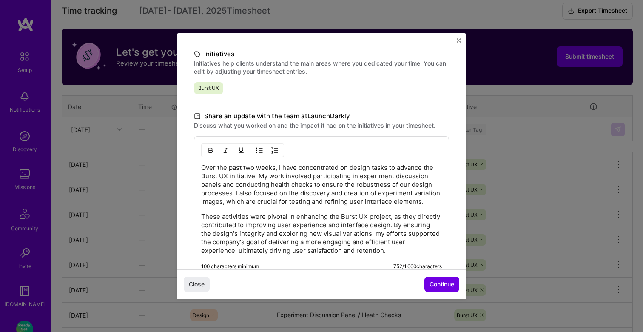
click at [318, 224] on p "These activities were pivotal in enhancing the Burst UX project, as they direct…" at bounding box center [321, 233] width 241 height 43
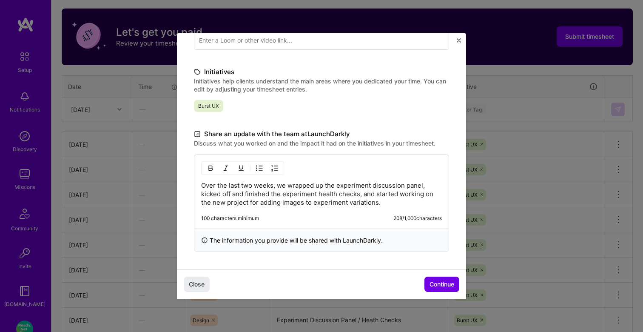
scroll to position [288, 0]
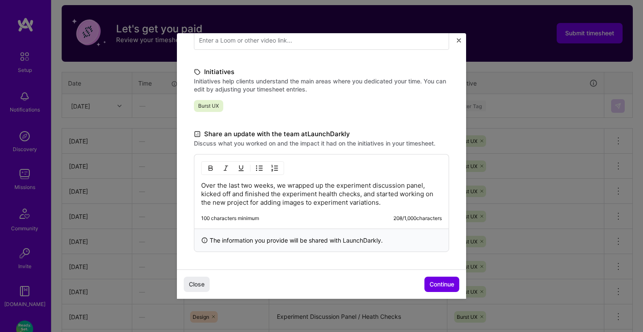
click at [279, 193] on p "Over the last two weeks, we wrapped up the experiment discussion panel, kicked …" at bounding box center [321, 194] width 241 height 26
click at [374, 203] on p "Over the last two weeks, we wrapped up the experiment discussion panel, kicked …" at bounding box center [321, 194] width 241 height 26
click at [436, 280] on span "Continue" at bounding box center [442, 284] width 25 height 9
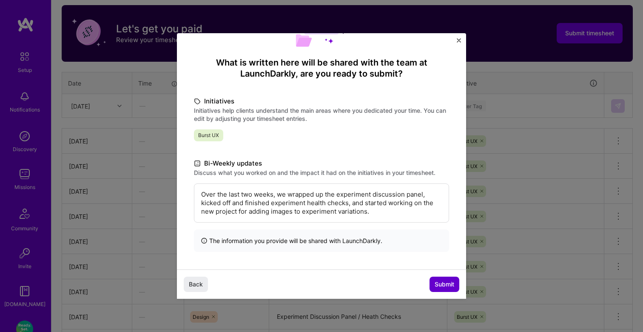
click at [445, 283] on span "Submit" at bounding box center [445, 284] width 20 height 9
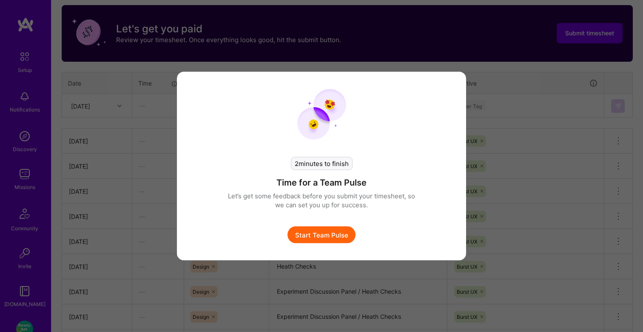
click at [326, 234] on button "Start Team Pulse" at bounding box center [322, 234] width 68 height 17
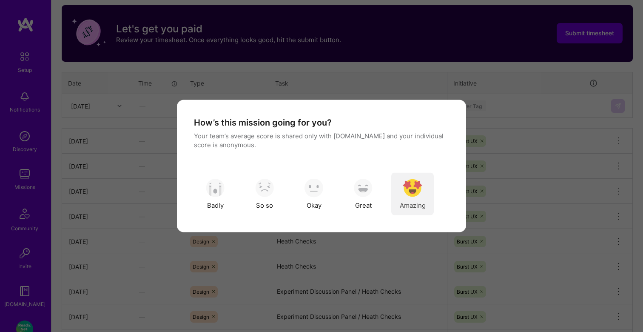
click at [412, 187] on img "modal" at bounding box center [412, 187] width 19 height 19
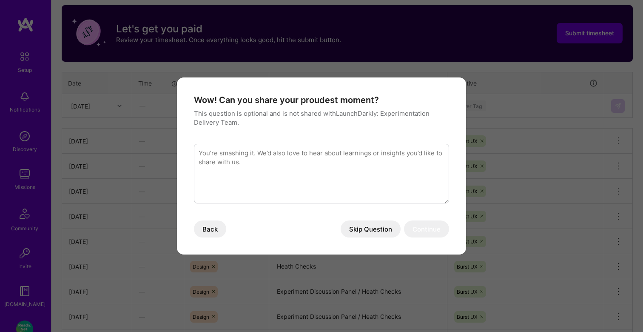
click at [381, 227] on button "Skip Question" at bounding box center [371, 228] width 60 height 17
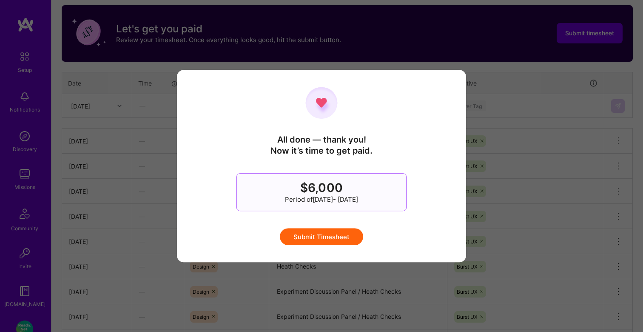
click at [335, 238] on button "Submit Timesheet" at bounding box center [321, 236] width 83 height 17
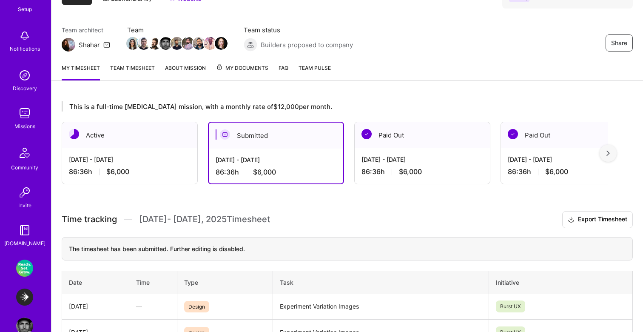
scroll to position [80, 0]
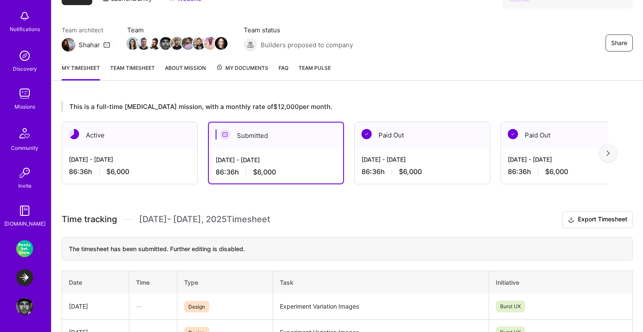
click at [26, 249] on img at bounding box center [24, 248] width 17 height 17
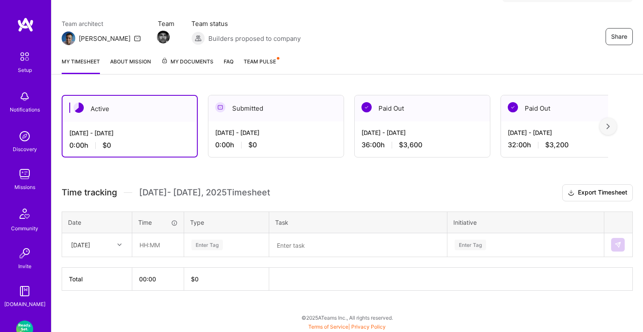
scroll to position [62, 0]
click at [287, 136] on div "[DATE] - [DATE]" at bounding box center [276, 132] width 122 height 9
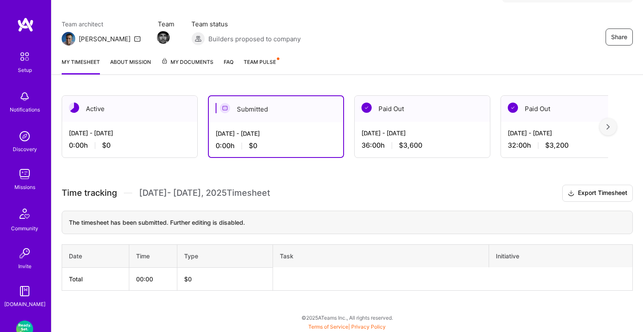
click at [402, 142] on span "$3,600" at bounding box center [410, 145] width 23 height 9
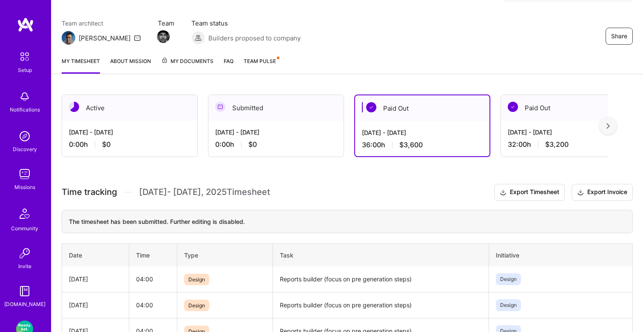
click at [312, 135] on div "[DATE] - [DATE]" at bounding box center [276, 132] width 122 height 9
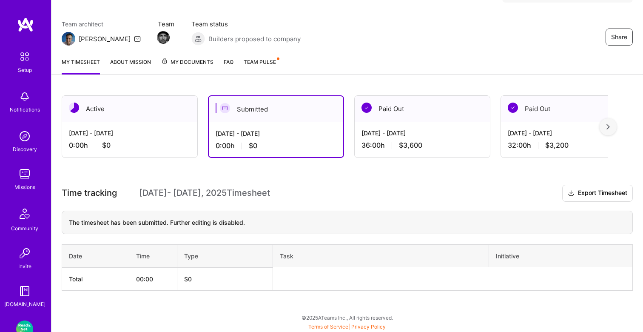
scroll to position [80, 0]
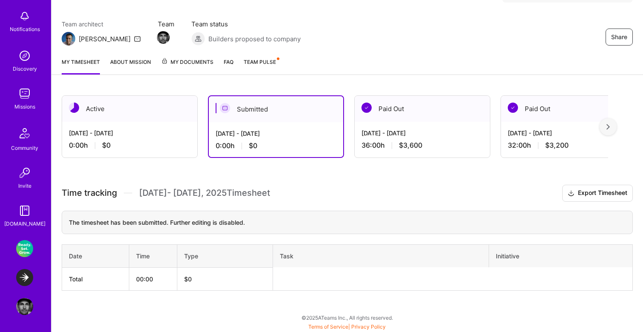
click at [20, 279] on img at bounding box center [24, 277] width 17 height 17
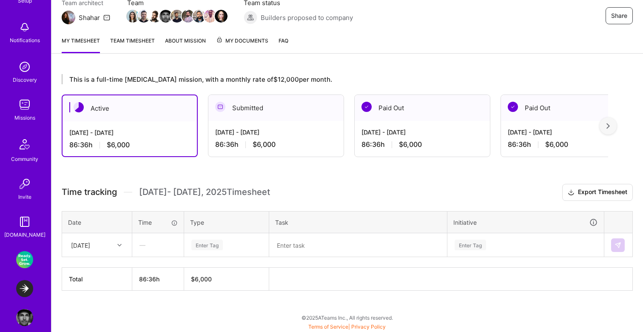
scroll to position [80, 0]
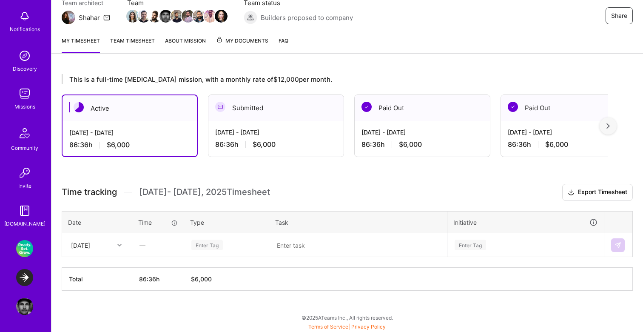
click at [28, 246] on img at bounding box center [24, 248] width 17 height 17
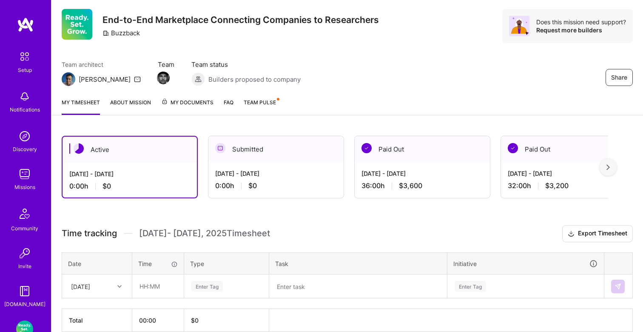
scroll to position [62, 0]
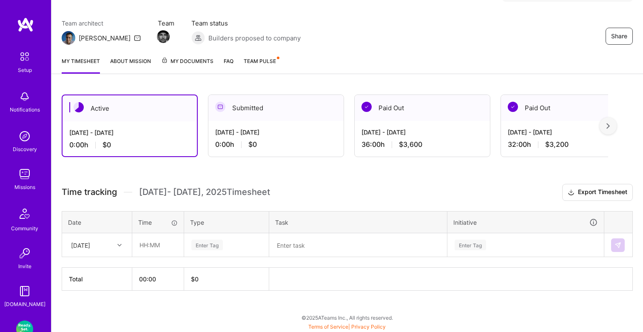
click at [363, 42] on div "Team architect [PERSON_NAME] Team Team status Builders proposed to company Share" at bounding box center [348, 32] width 572 height 26
click at [141, 60] on link "About Mission" at bounding box center [130, 65] width 41 height 17
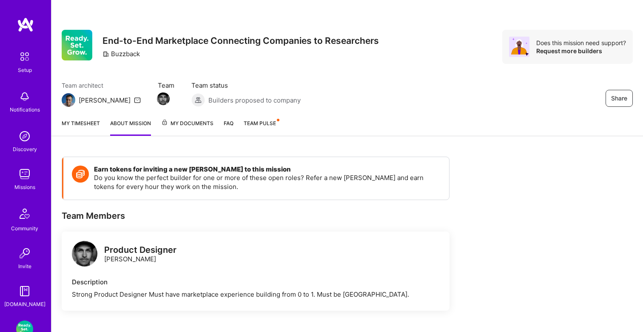
scroll to position [21, 0]
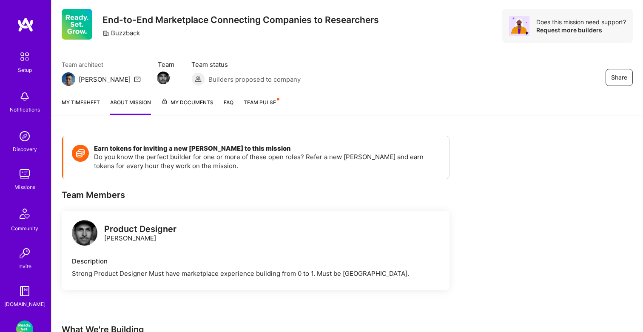
click at [89, 105] on link "My timesheet" at bounding box center [81, 106] width 38 height 17
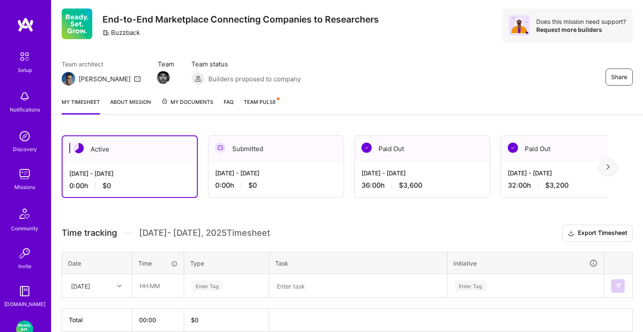
scroll to position [25, 0]
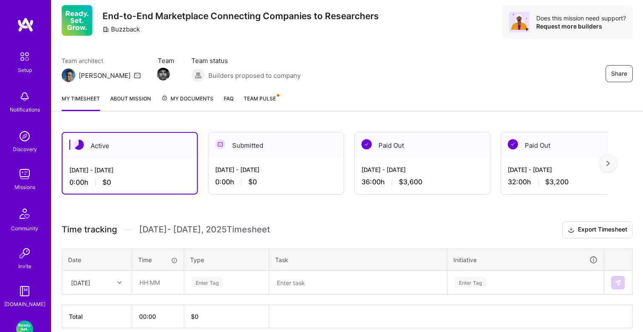
click at [308, 166] on div "[DATE] - [DATE]" at bounding box center [276, 169] width 122 height 9
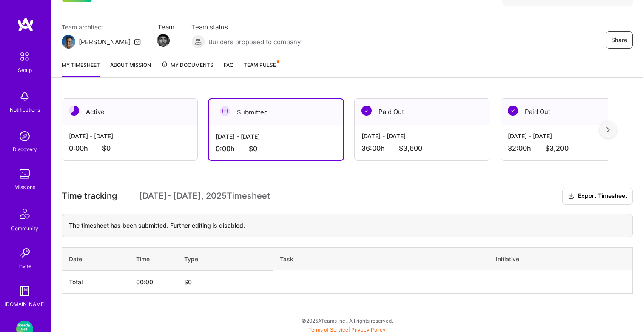
scroll to position [57, 0]
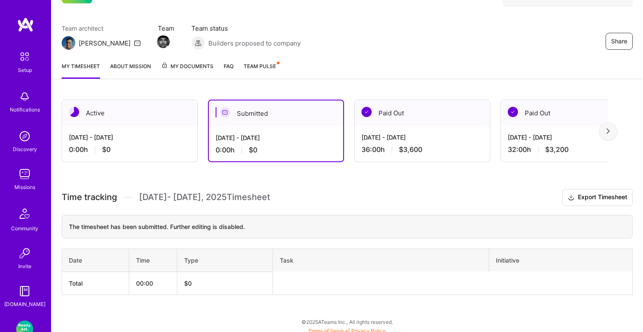
click at [378, 137] on div "[DATE] - [DATE]" at bounding box center [423, 137] width 122 height 9
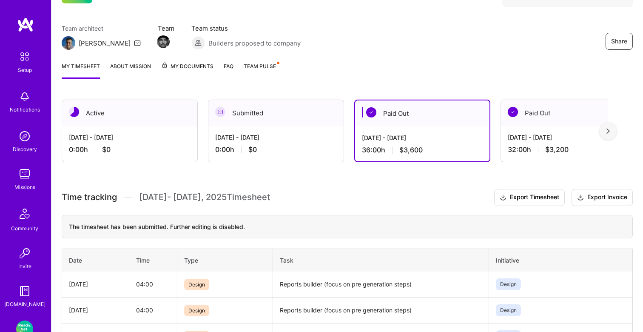
click at [297, 137] on div "[DATE] - [DATE]" at bounding box center [276, 137] width 122 height 9
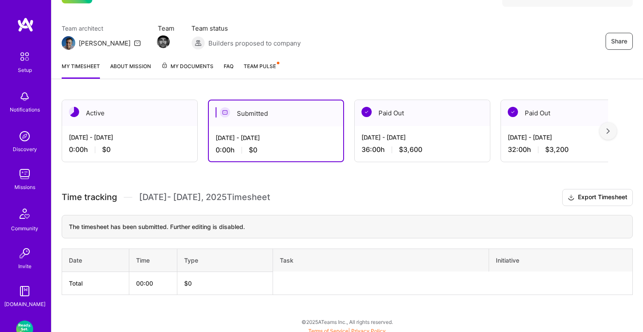
scroll to position [61, 0]
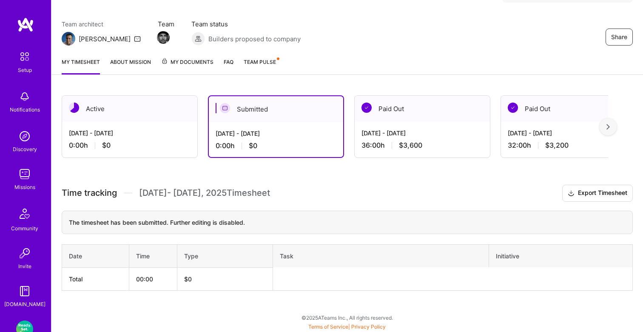
click at [332, 190] on h3 "Time tracking Aug 1 - Aug 15 , 2025 Timesheet Export Timesheet" at bounding box center [348, 193] width 572 height 17
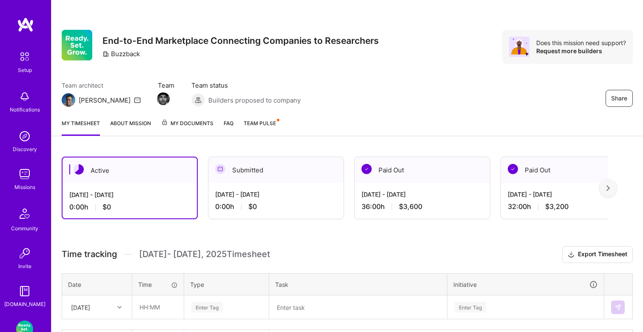
click at [322, 81] on div "Team architect [PERSON_NAME] Team Team status Builders proposed to company Share" at bounding box center [348, 94] width 572 height 26
click at [24, 170] on img at bounding box center [24, 174] width 17 height 17
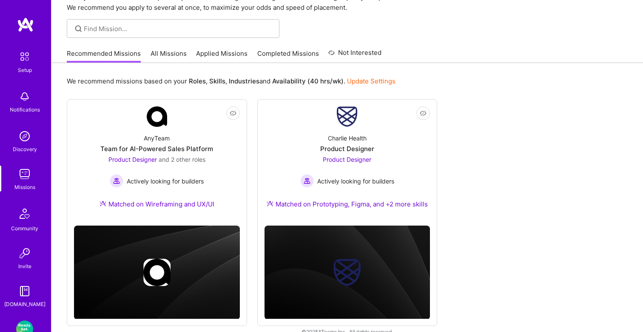
scroll to position [59, 0]
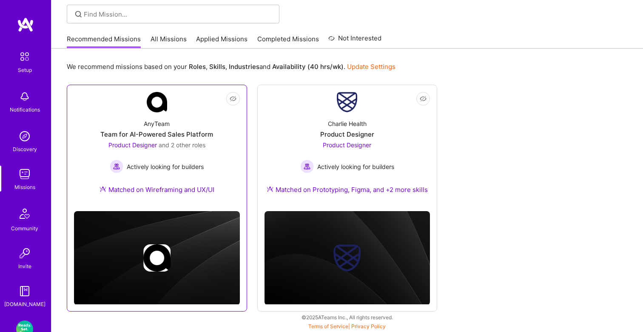
click at [194, 160] on div "Actively looking for builders" at bounding box center [157, 167] width 97 height 14
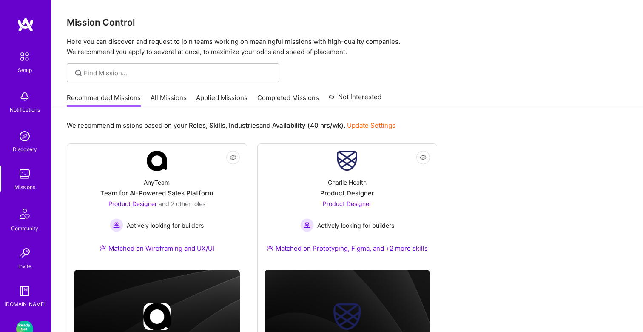
scroll to position [59, 0]
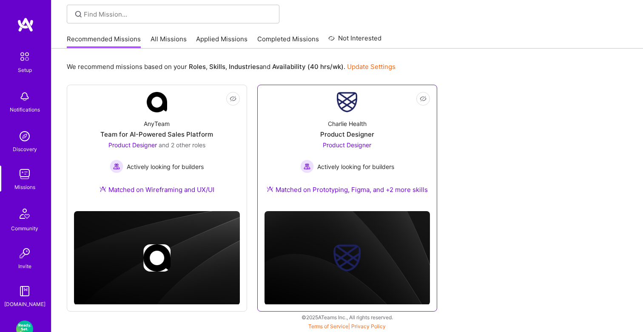
click at [371, 124] on div "Charlie Health Product Designer Product Designer Actively looking for builders …" at bounding box center [348, 158] width 166 height 92
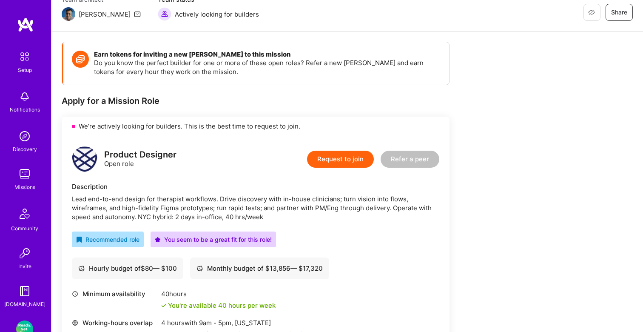
scroll to position [70, 0]
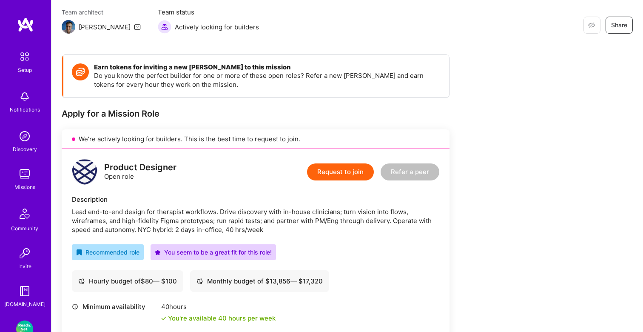
click at [349, 172] on button "Request to join" at bounding box center [340, 171] width 67 height 17
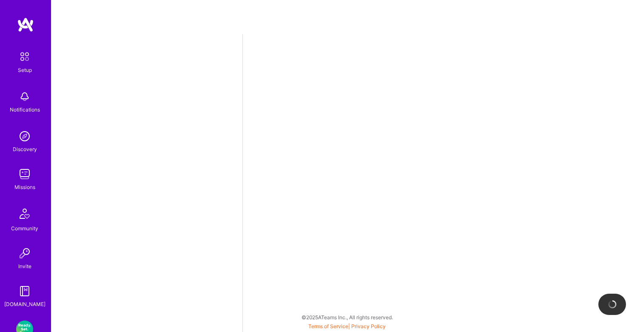
select select "US"
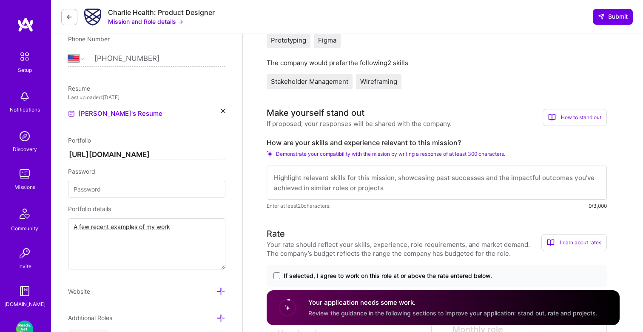
scroll to position [196, 0]
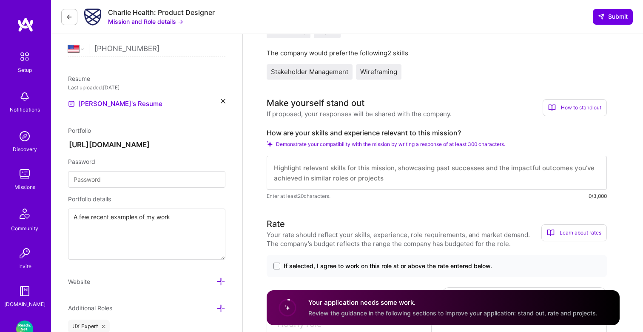
click at [336, 166] on textarea at bounding box center [437, 173] width 340 height 34
paste textarea "As a Senior Product Designer with over 15 years of experience, I can own all ph…"
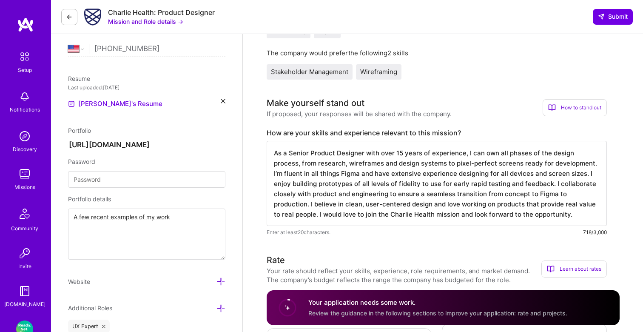
scroll to position [1, 0]
type textarea "As a Senior Product Designer with over 15 years of experience, I can own all ph…"
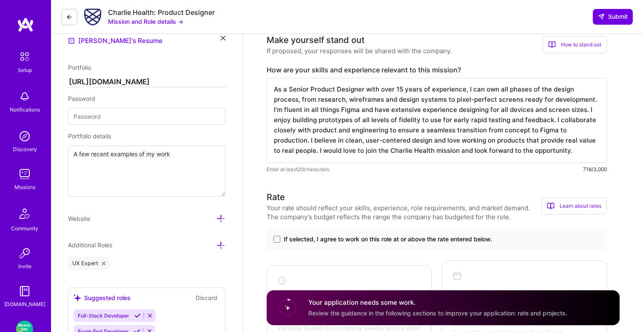
scroll to position [301, 0]
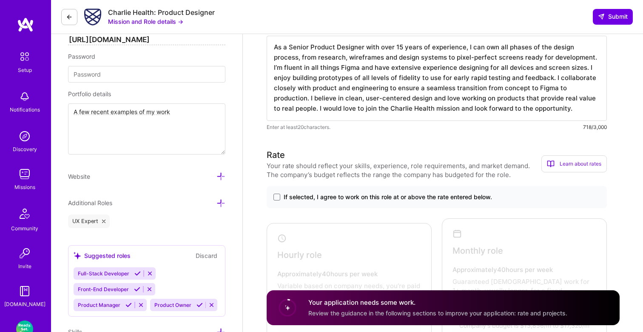
click at [376, 199] on span "If selected, I agree to work on this role at or above the rate entered below." at bounding box center [388, 197] width 209 height 9
click at [0, 0] on input "If selected, I agree to work on this role at or above the rate entered below." at bounding box center [0, 0] width 0 height 0
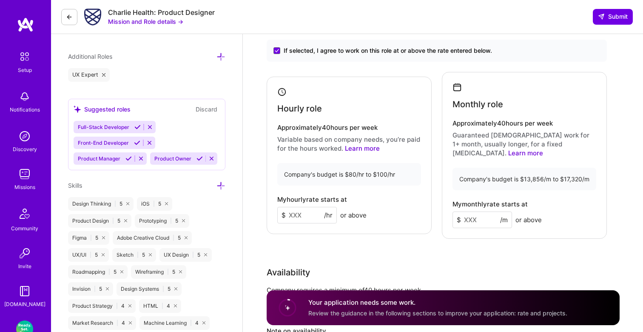
scroll to position [454, 0]
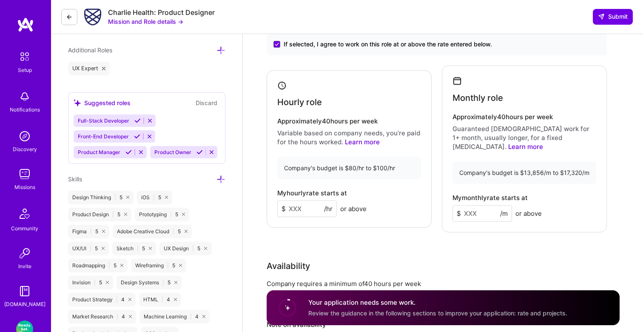
click at [305, 204] on input at bounding box center [307, 208] width 60 height 17
type input "80"
click at [472, 208] on input at bounding box center [483, 213] width 60 height 17
type input "14000"
click at [490, 240] on div "Rate Your rate should reflect your skills, experience, role requirements, and m…" at bounding box center [443, 188] width 353 height 384
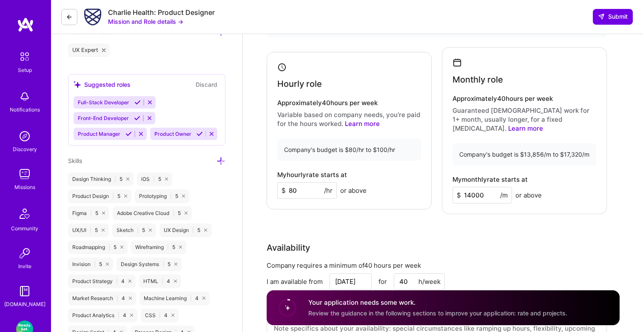
scroll to position [471, 0]
click at [472, 188] on input "14000" at bounding box center [483, 196] width 60 height 17
click at [295, 187] on input "80" at bounding box center [307, 191] width 60 height 17
type input "90"
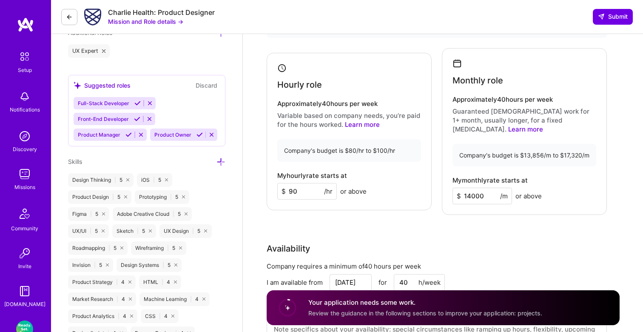
click at [377, 214] on div "Rate Your rate should reflect your skills, experience, role requirements, and m…" at bounding box center [443, 170] width 353 height 384
click at [308, 187] on input "90" at bounding box center [307, 191] width 60 height 17
click at [291, 187] on input "90" at bounding box center [307, 191] width 60 height 17
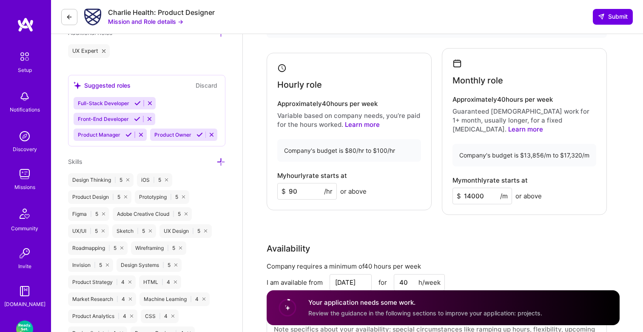
click at [408, 216] on div "Rate Your rate should reflect your skills, experience, role requirements, and m…" at bounding box center [443, 170] width 353 height 384
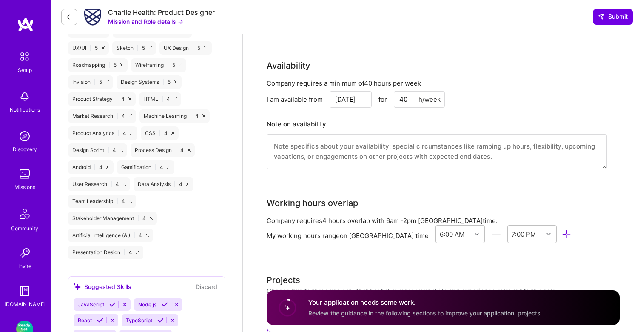
scroll to position [648, 0]
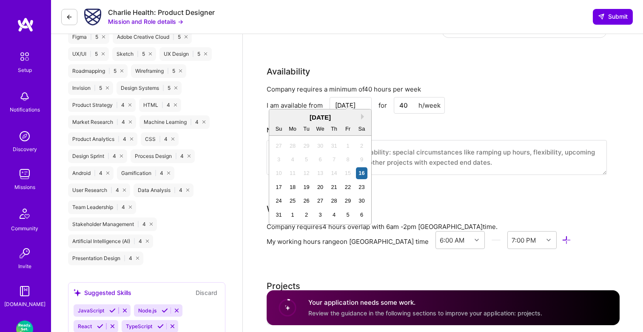
click at [349, 97] on input "[DATE]" at bounding box center [351, 105] width 42 height 17
click at [293, 200] on div "25" at bounding box center [292, 200] width 11 height 11
type input "[DATE]"
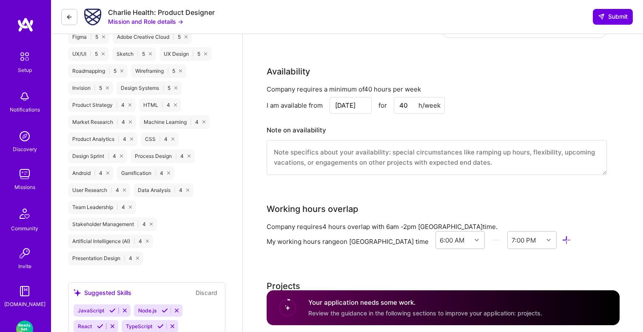
click at [417, 203] on div "Working hours overlap" at bounding box center [437, 209] width 340 height 13
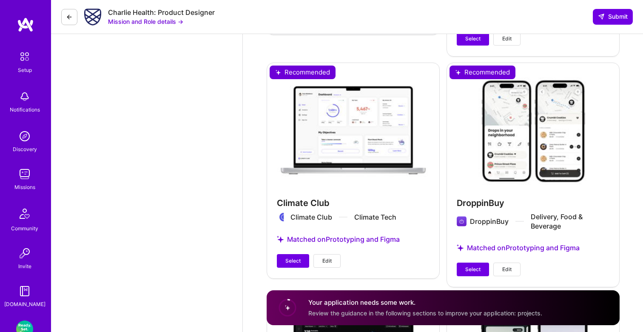
scroll to position [1389, 0]
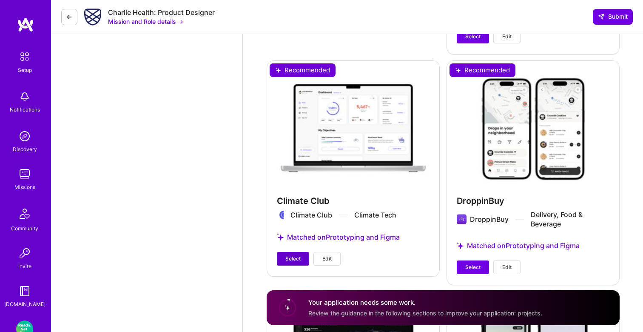
click at [286, 255] on span "Select" at bounding box center [293, 259] width 15 height 8
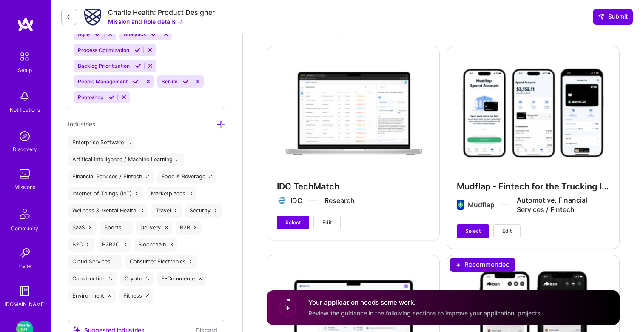
scroll to position [944, 0]
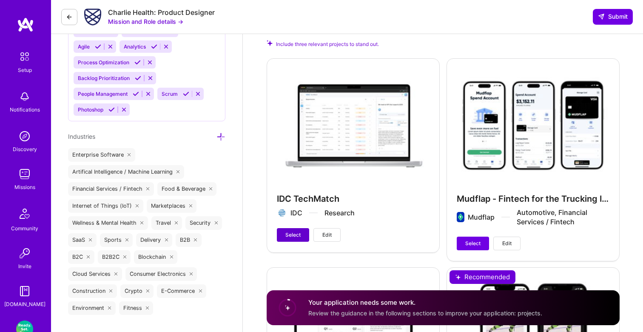
click at [294, 231] on span "Select" at bounding box center [293, 235] width 15 height 8
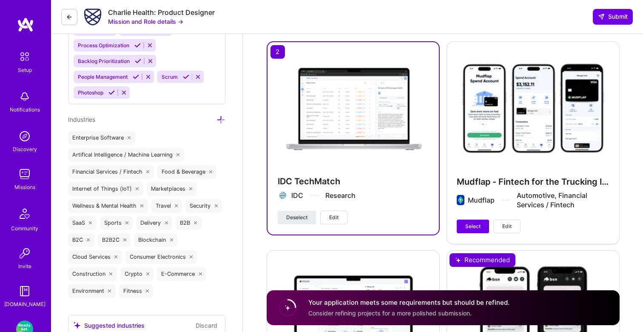
scroll to position [952, 0]
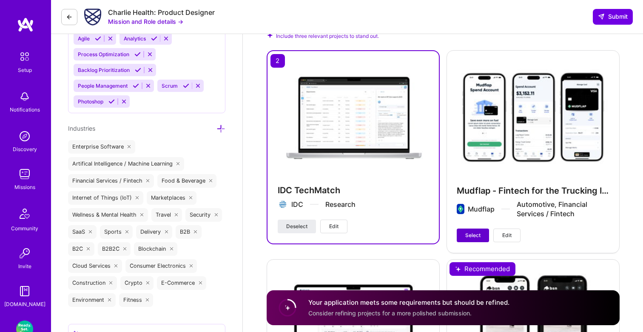
click at [481, 229] on button "Select" at bounding box center [473, 236] width 32 height 14
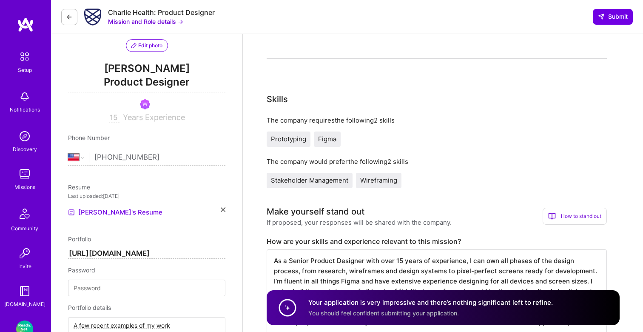
scroll to position [0, 0]
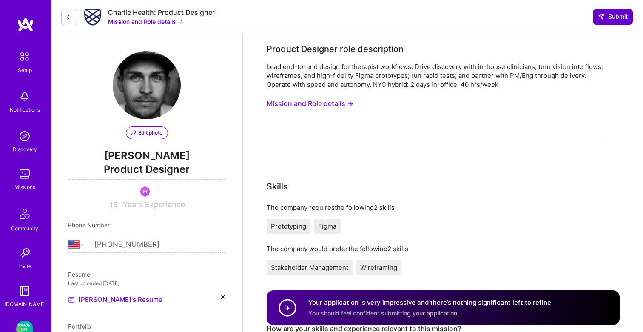
click at [615, 17] on span "Submit" at bounding box center [613, 16] width 30 height 9
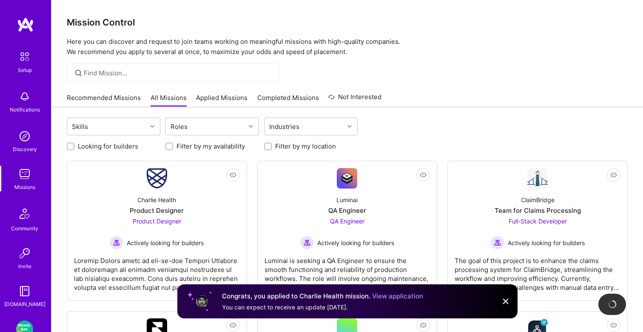
click at [465, 73] on div at bounding box center [347, 72] width 592 height 19
click at [451, 64] on div at bounding box center [347, 72] width 592 height 19
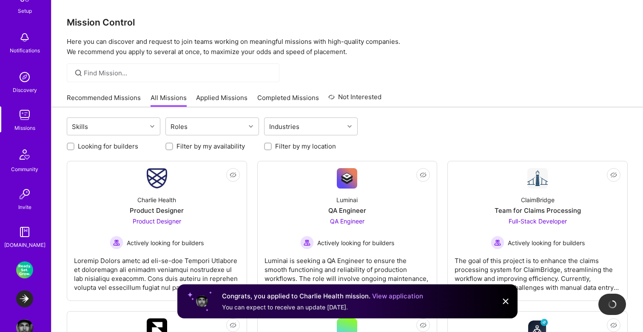
scroll to position [80, 0]
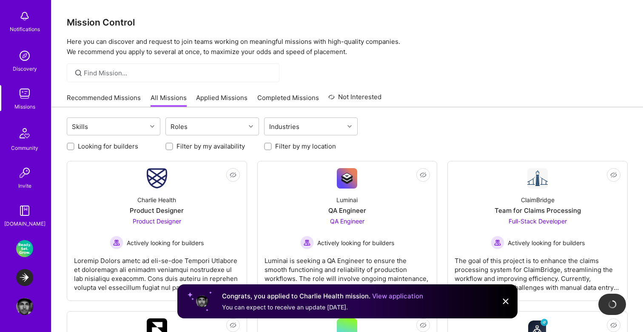
click at [24, 248] on img at bounding box center [24, 248] width 17 height 17
